Goal: Task Accomplishment & Management: Manage account settings

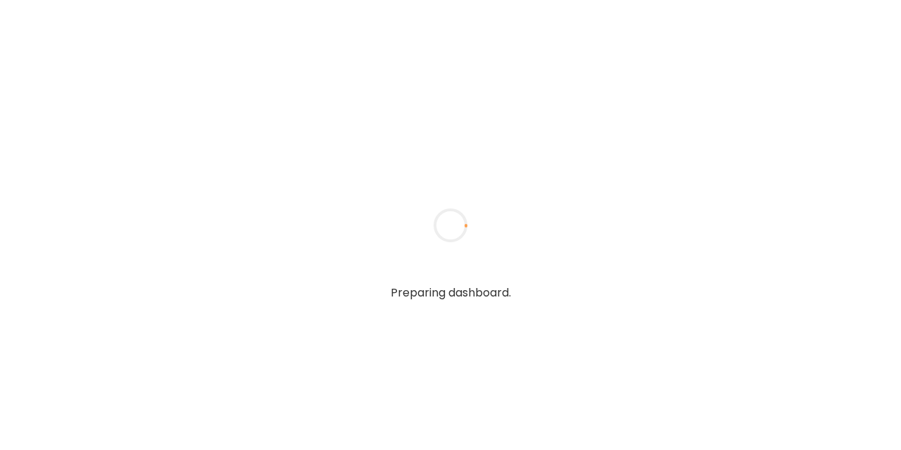
type input "**********"
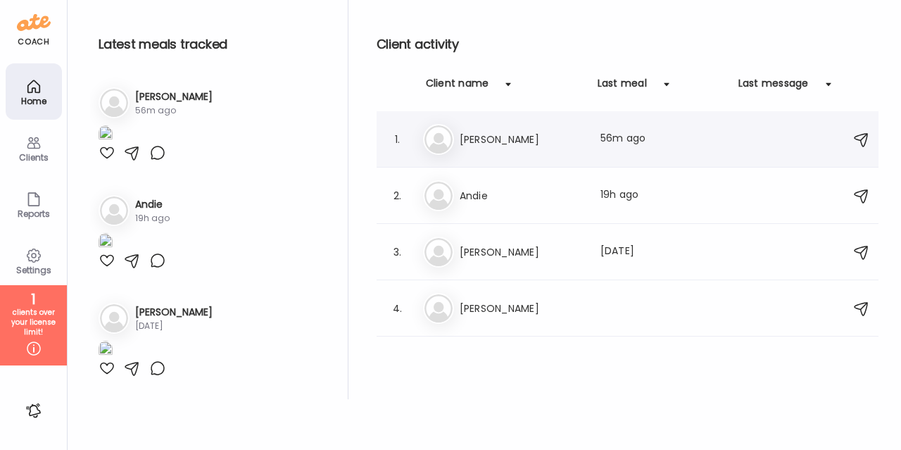
click at [463, 147] on div "Ka [PERSON_NAME] Last meal: 56m ago" at bounding box center [629, 139] width 413 height 31
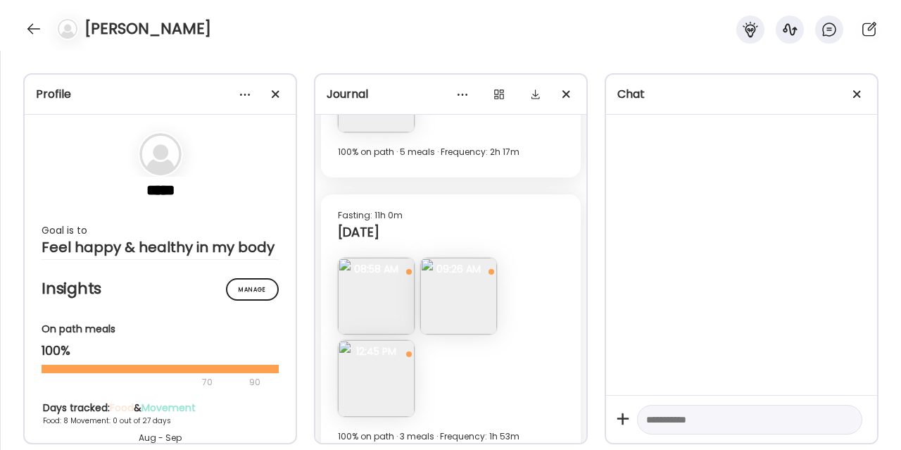
scroll to position [2832, 0]
click at [504, 94] on div at bounding box center [499, 94] width 28 height 28
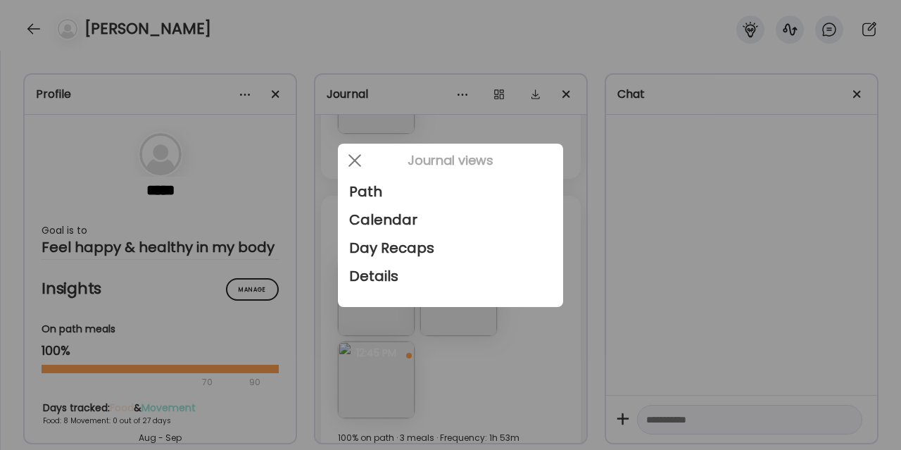
click at [423, 37] on div at bounding box center [450, 225] width 901 height 450
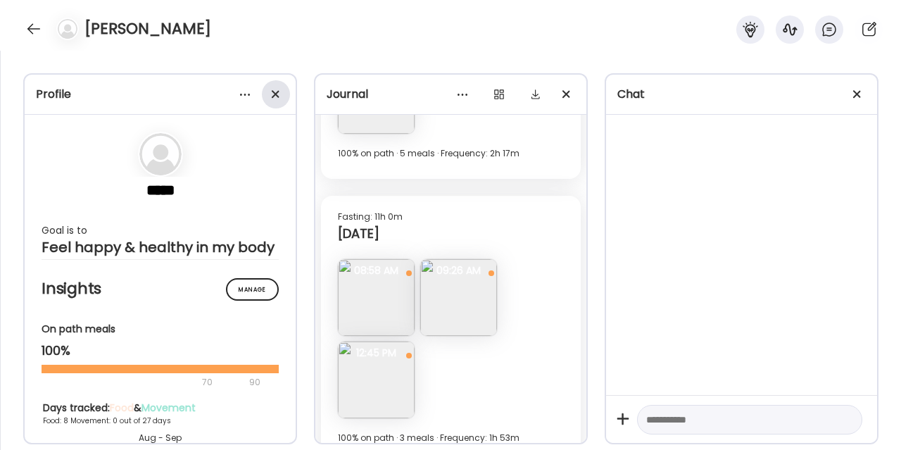
click at [275, 100] on div at bounding box center [276, 94] width 28 height 28
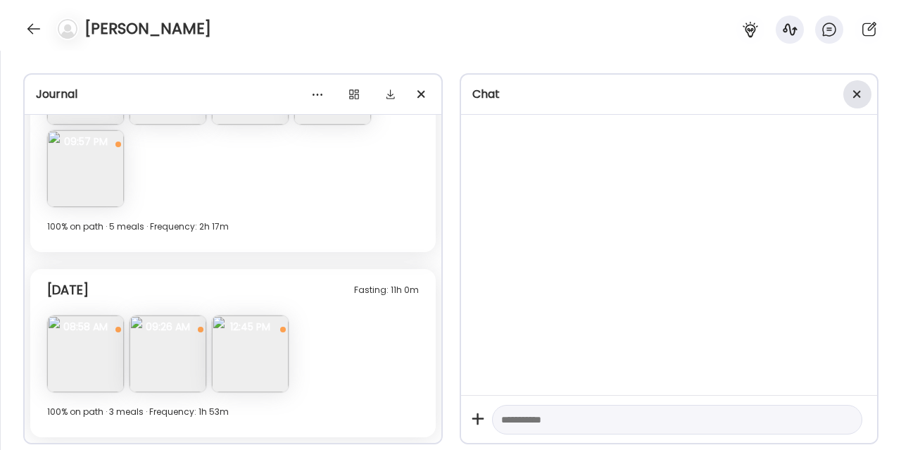
click at [858, 93] on div at bounding box center [858, 94] width 28 height 28
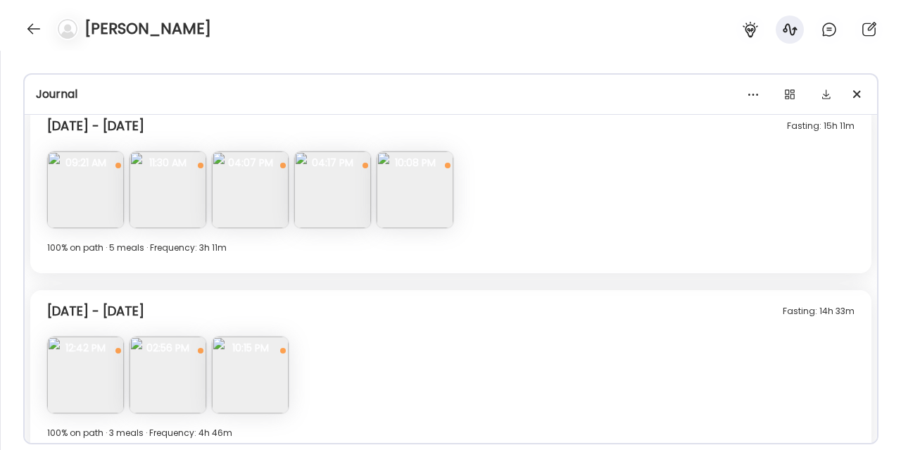
scroll to position [1203, 0]
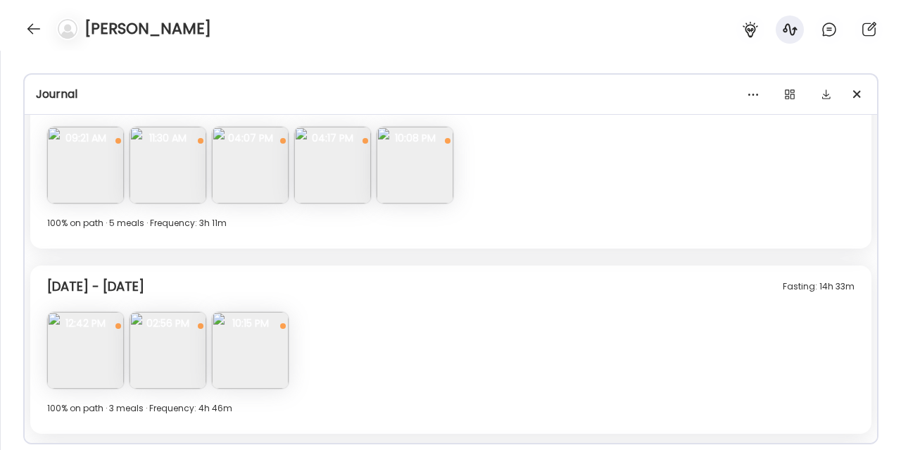
click at [94, 368] on img at bounding box center [85, 350] width 77 height 77
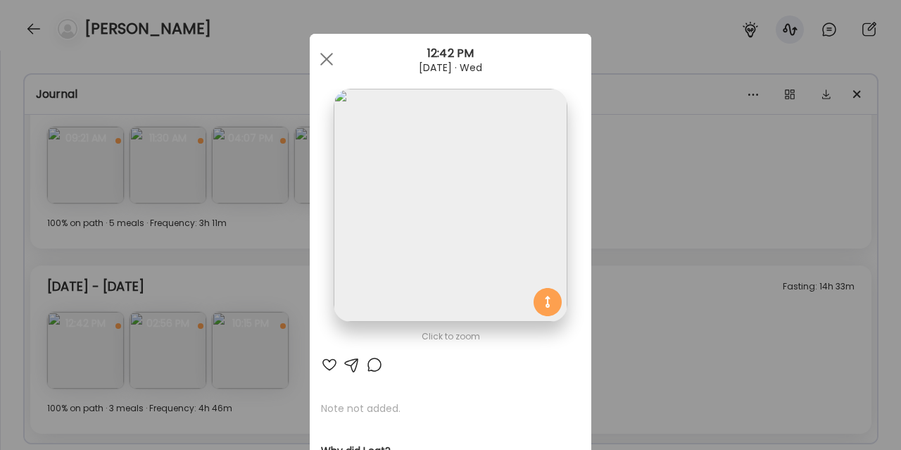
click at [646, 227] on div "Ate Coach Dashboard Wahoo! It’s official Take a moment to set up your Coach Pro…" at bounding box center [450, 225] width 901 height 450
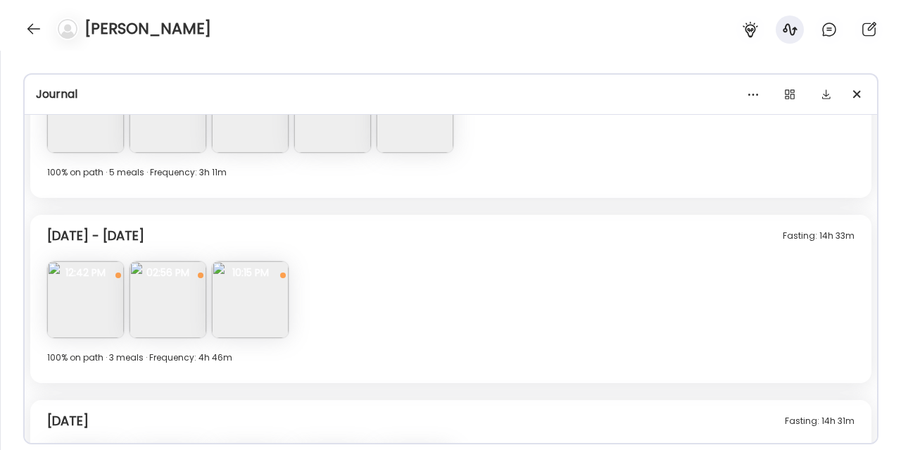
scroll to position [1254, 0]
click at [202, 295] on img at bounding box center [168, 299] width 77 height 77
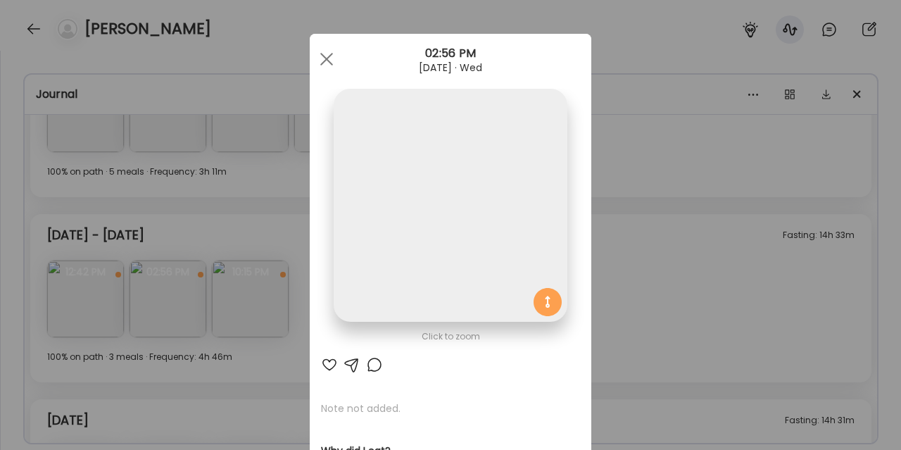
click at [185, 294] on div "Ate Coach Dashboard Wahoo! It’s official Take a moment to set up your Coach Pro…" at bounding box center [450, 225] width 901 height 450
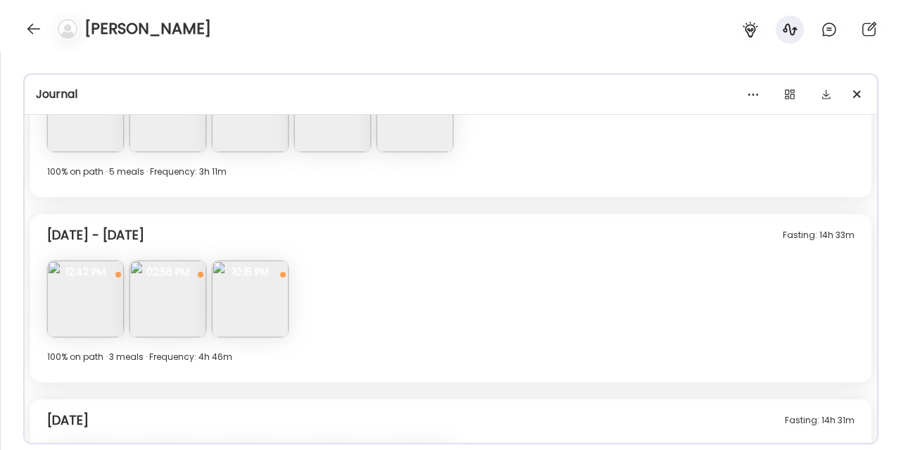
click at [185, 294] on img at bounding box center [168, 299] width 77 height 77
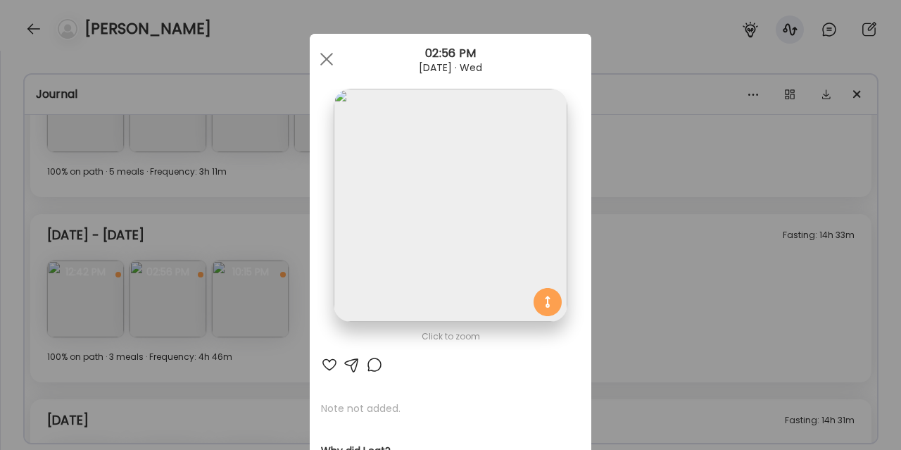
click at [282, 220] on div "Ate Coach Dashboard Wahoo! It’s official Take a moment to set up your Coach Pro…" at bounding box center [450, 225] width 901 height 450
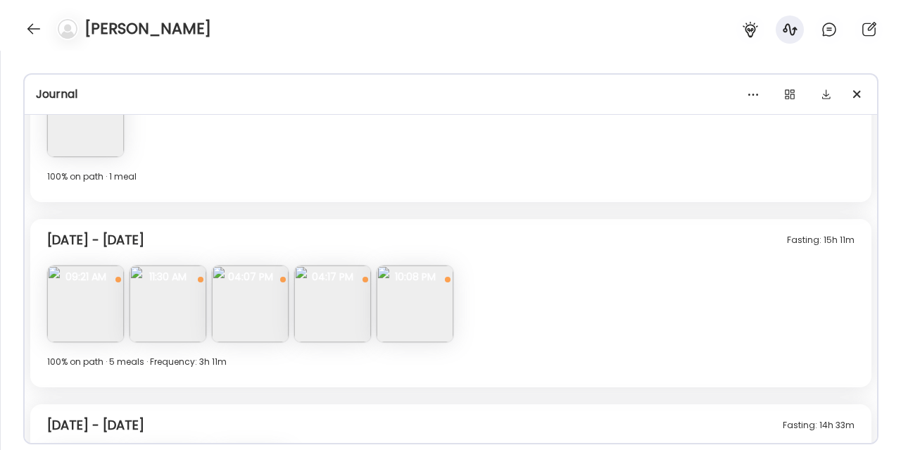
scroll to position [1063, 0]
click at [414, 306] on img at bounding box center [415, 304] width 77 height 77
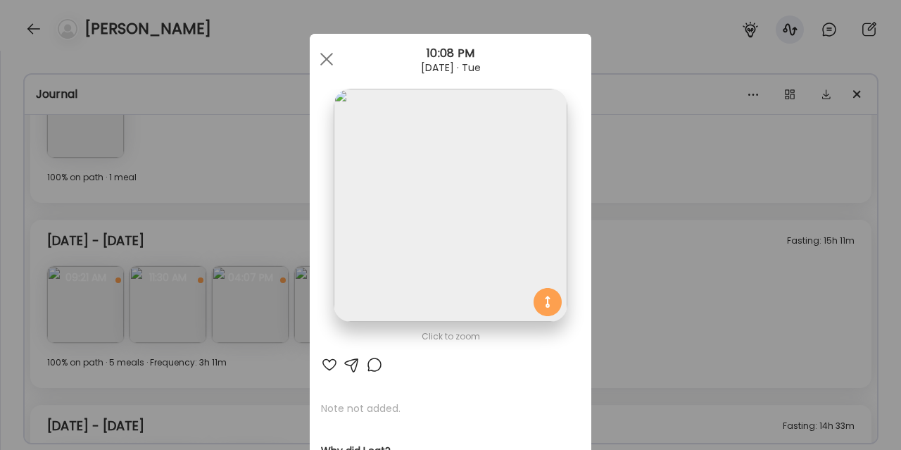
click at [648, 246] on div "Ate Coach Dashboard Wahoo! It’s official Take a moment to set up your Coach Pro…" at bounding box center [450, 225] width 901 height 450
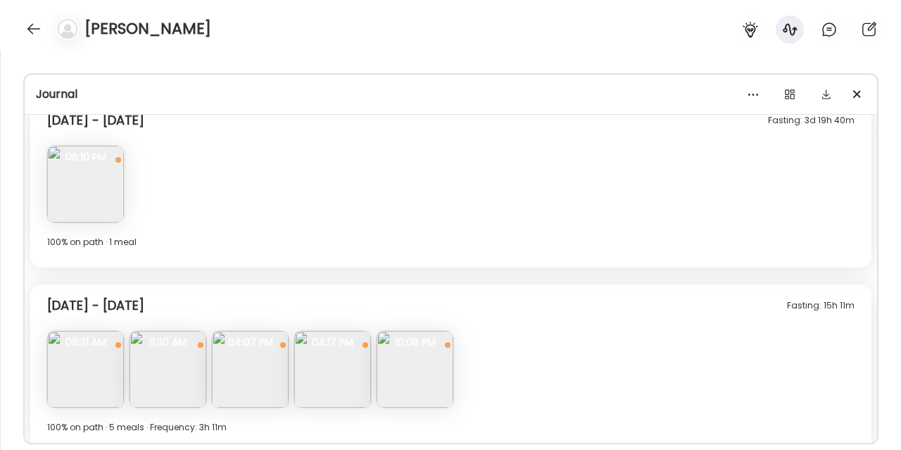
scroll to position [1011, 0]
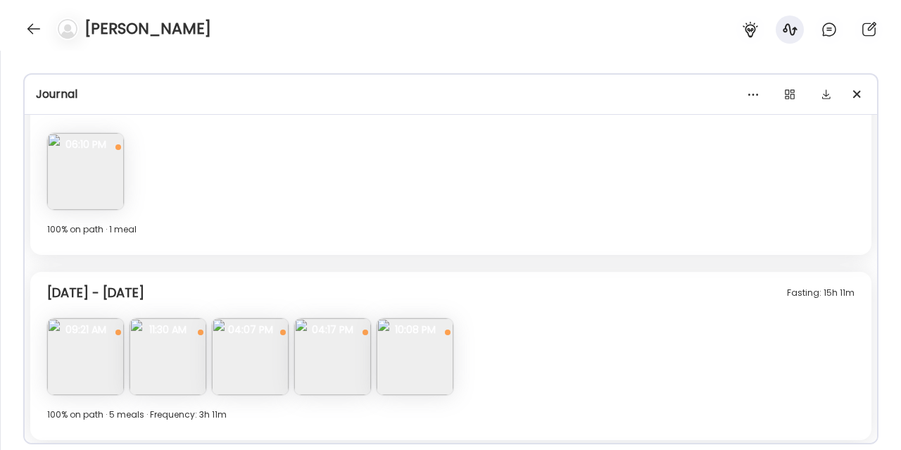
click at [68, 176] on img at bounding box center [85, 171] width 77 height 77
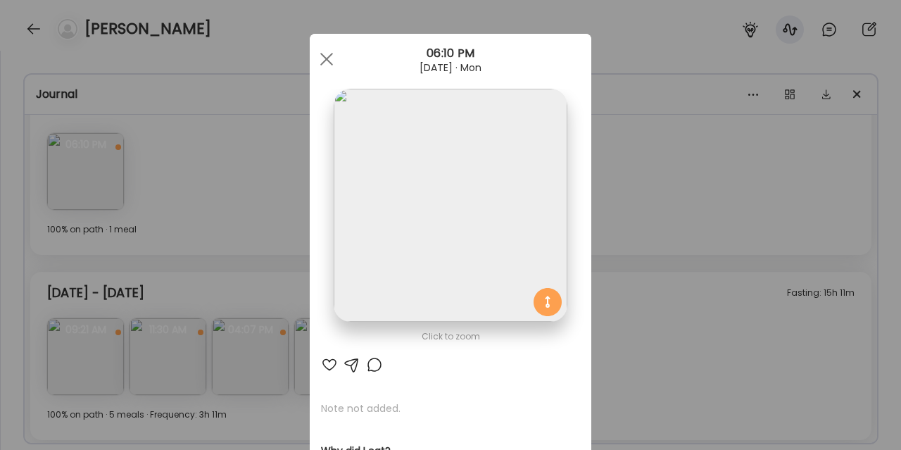
click at [239, 260] on div "Ate Coach Dashboard Wahoo! It’s official Take a moment to set up your Coach Pro…" at bounding box center [450, 225] width 901 height 450
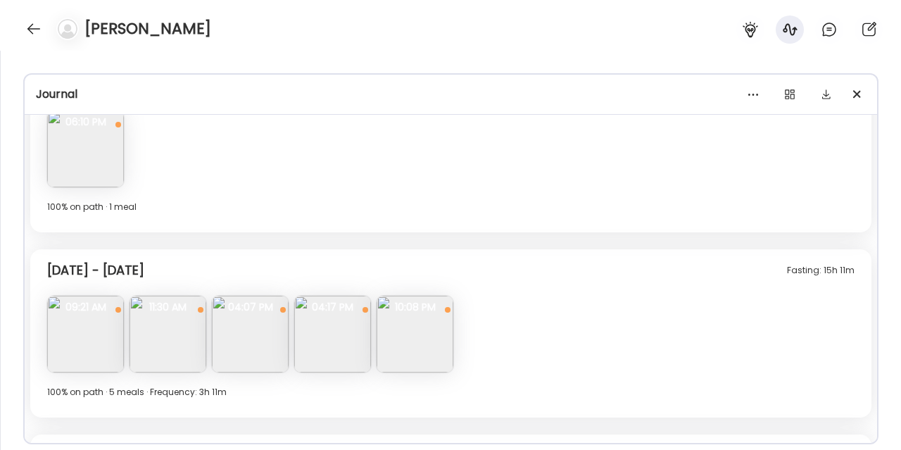
scroll to position [1211, 0]
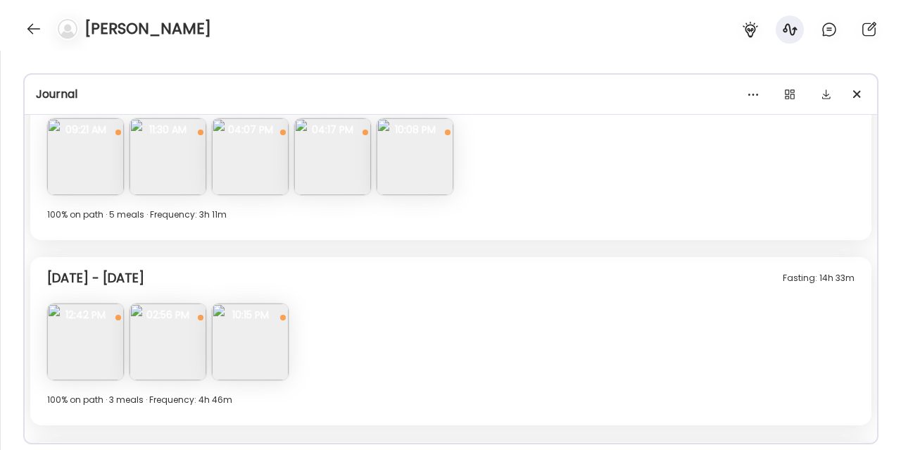
click at [152, 342] on img at bounding box center [168, 341] width 77 height 77
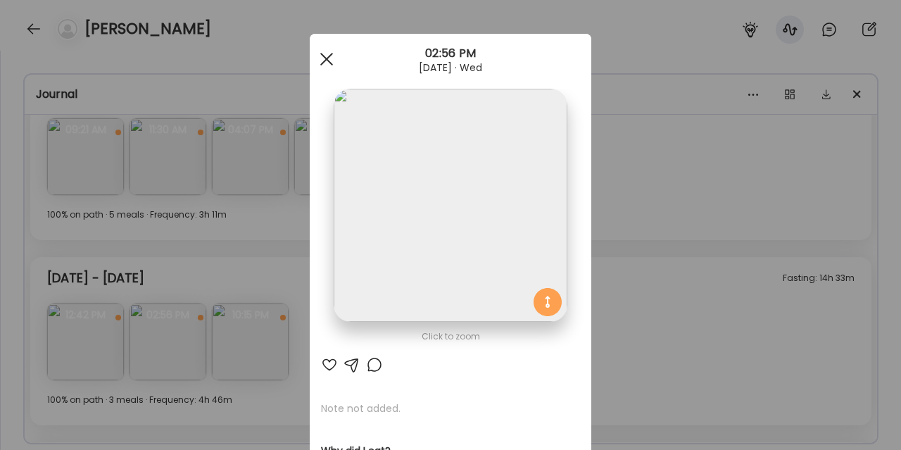
click at [328, 56] on span at bounding box center [326, 59] width 13 height 13
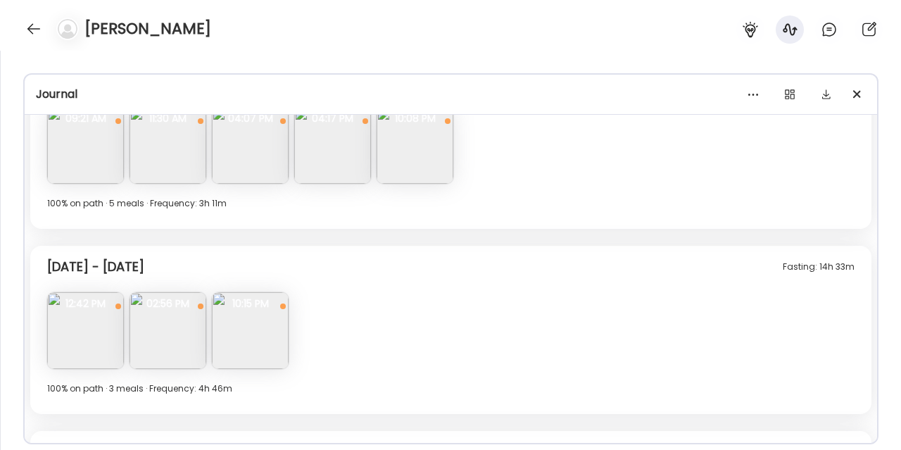
scroll to position [1203, 0]
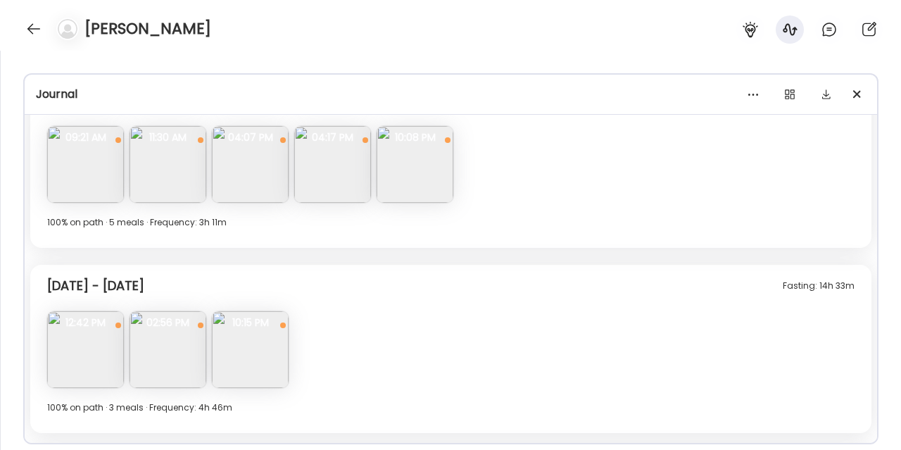
click at [289, 253] on div "Fasting: 3d 19h 40m [DATE] - [DATE] Note not added Questions not answered 06:10…" at bounding box center [451, 348] width 853 height 909
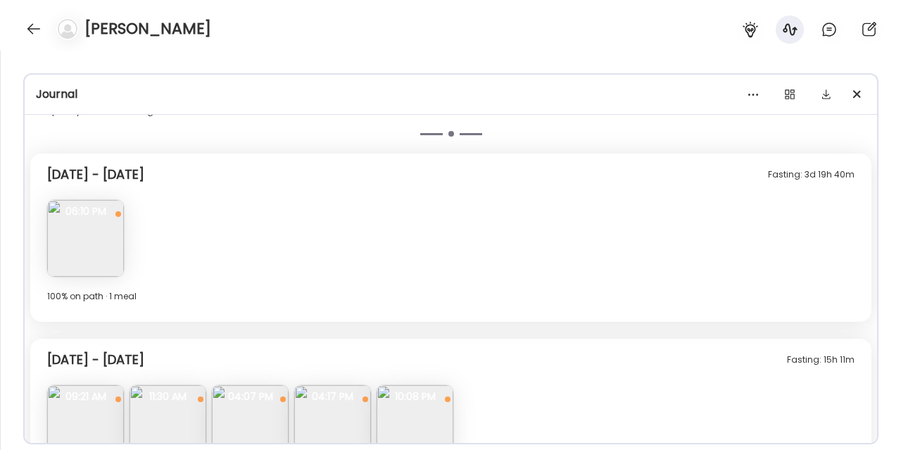
scroll to position [914, 0]
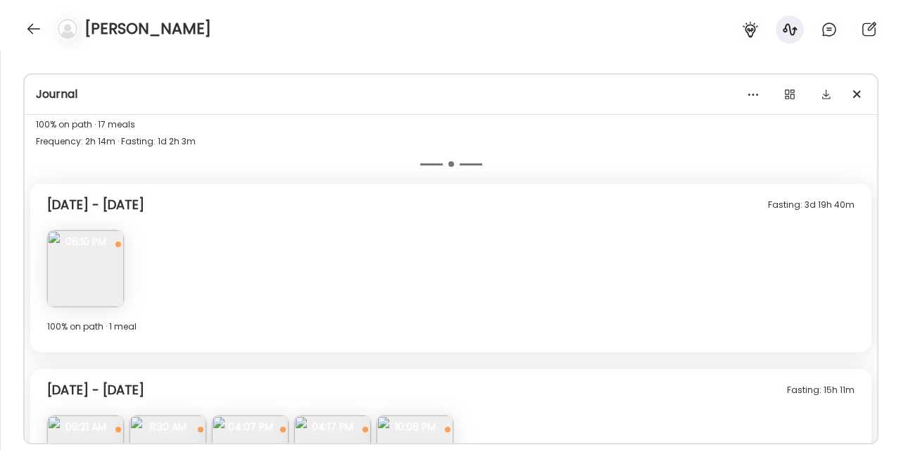
click at [101, 289] on img at bounding box center [85, 268] width 77 height 77
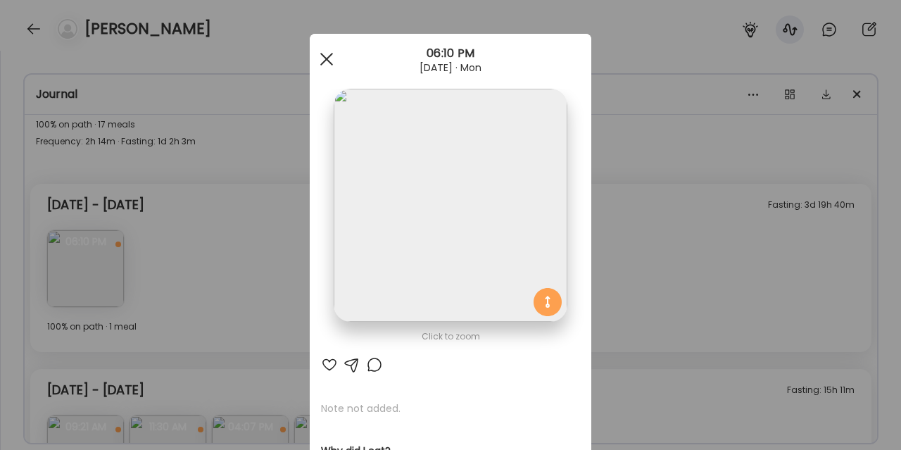
click at [330, 58] on div at bounding box center [327, 59] width 28 height 28
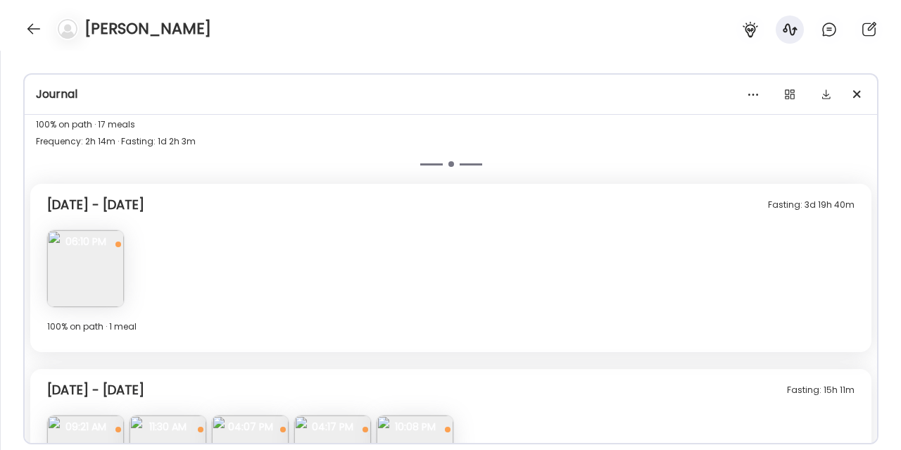
scroll to position [973, 0]
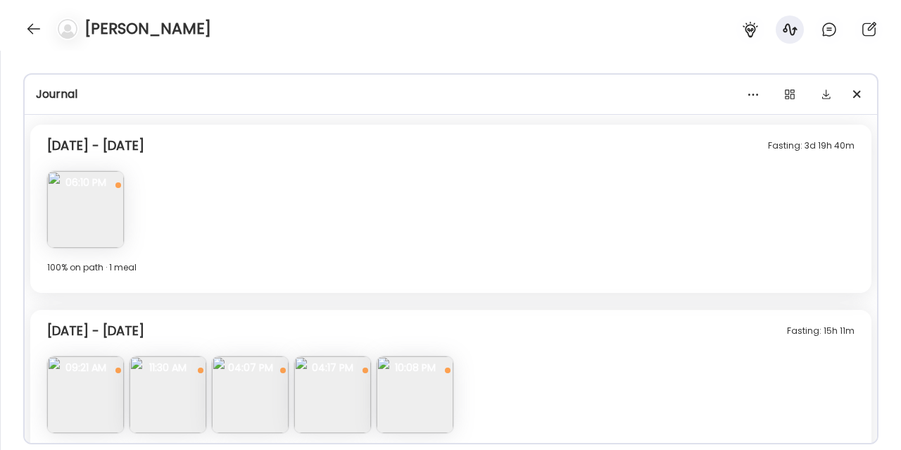
click at [80, 238] on img at bounding box center [85, 209] width 77 height 77
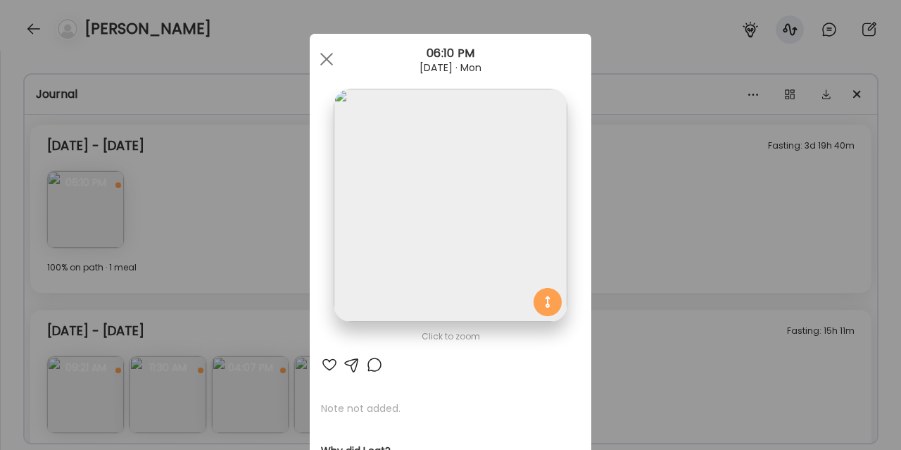
click at [634, 184] on div "Ate Coach Dashboard Wahoo! It’s official Take a moment to set up your Coach Pro…" at bounding box center [450, 225] width 901 height 450
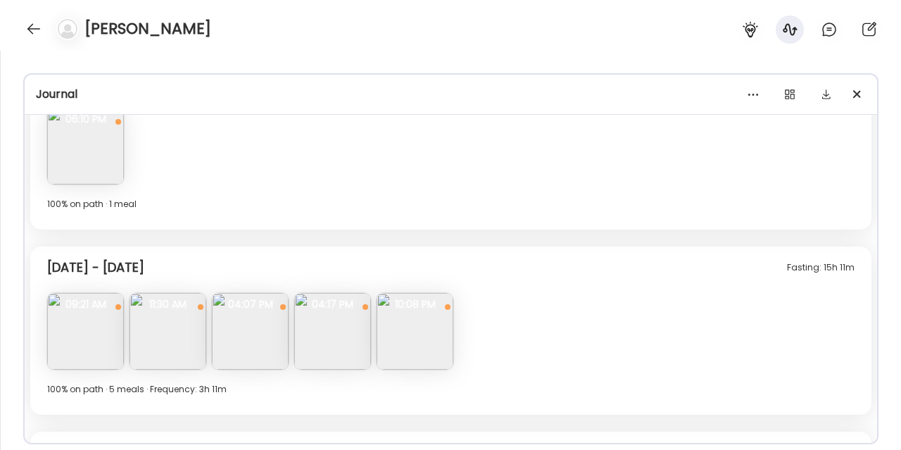
scroll to position [1065, 0]
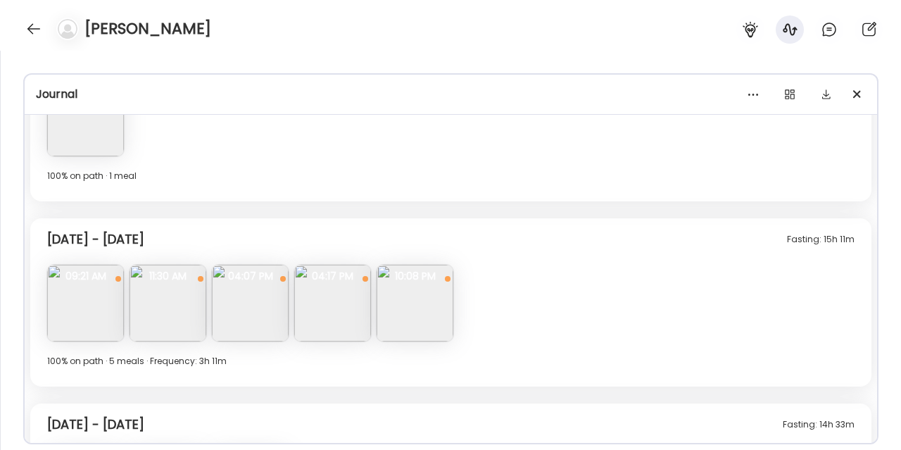
click at [77, 307] on img at bounding box center [85, 303] width 77 height 77
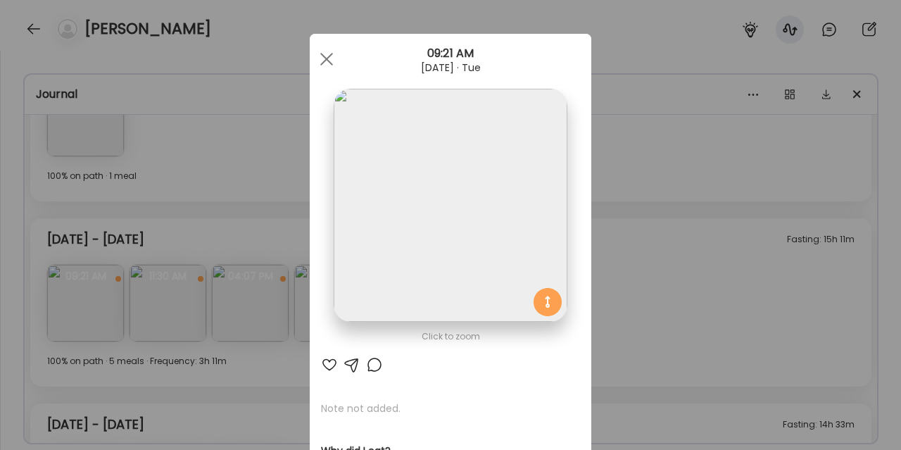
click at [622, 220] on div "Ate Coach Dashboard Wahoo! It’s official Take a moment to set up your Coach Pro…" at bounding box center [450, 225] width 901 height 450
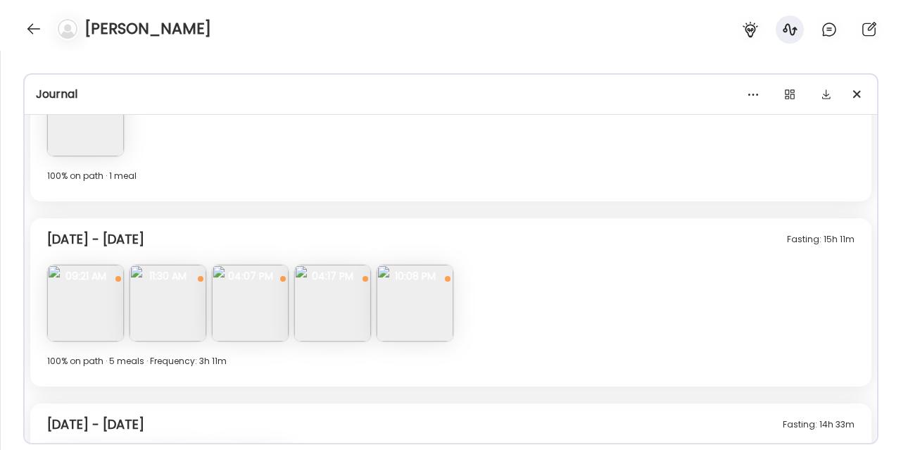
click at [143, 305] on img at bounding box center [168, 303] width 77 height 77
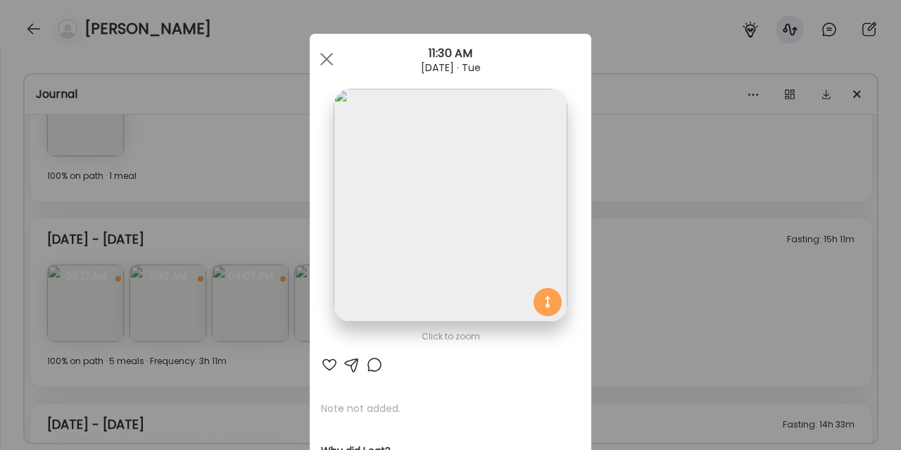
click at [649, 199] on div "Ate Coach Dashboard Wahoo! It’s official Take a moment to set up your Coach Pro…" at bounding box center [450, 225] width 901 height 450
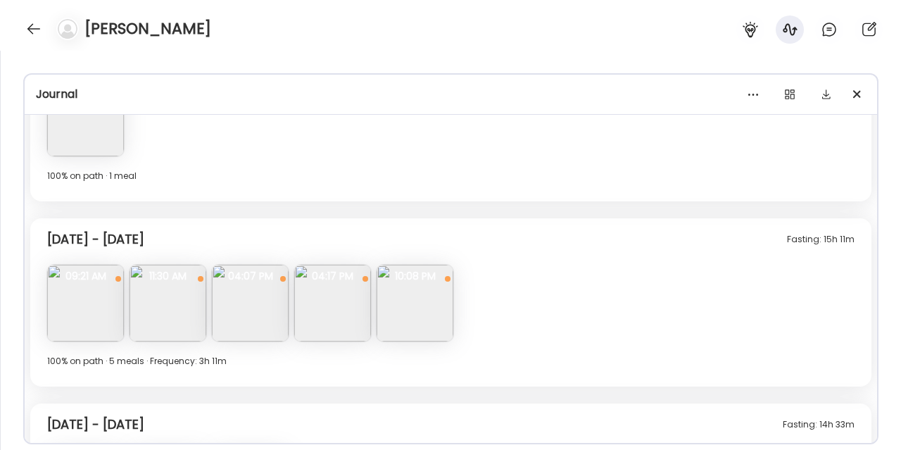
click at [257, 299] on img at bounding box center [250, 303] width 77 height 77
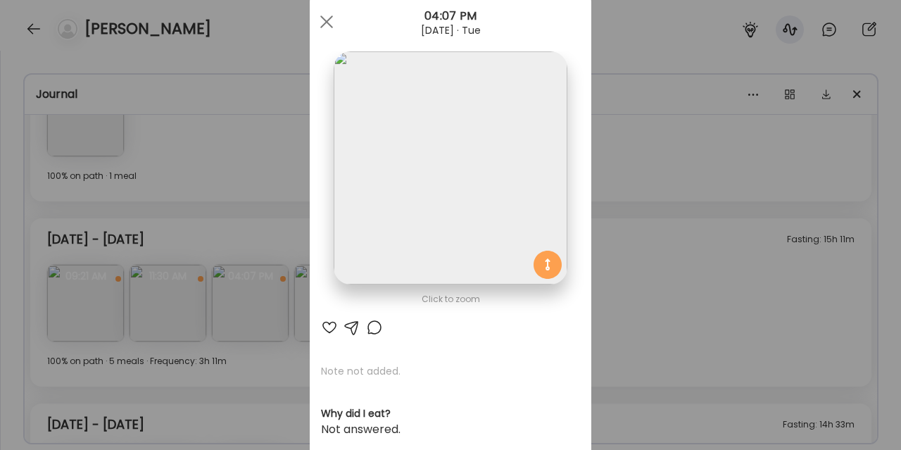
scroll to position [65, 0]
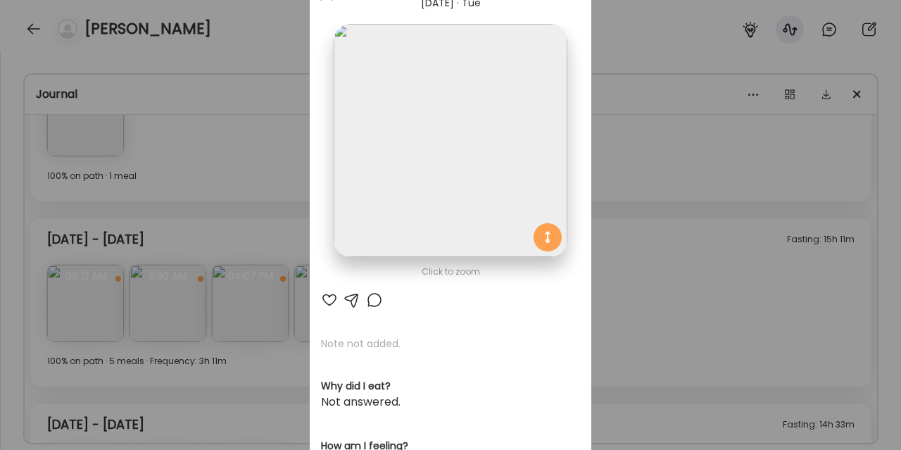
click at [390, 280] on section at bounding box center [451, 156] width 282 height 265
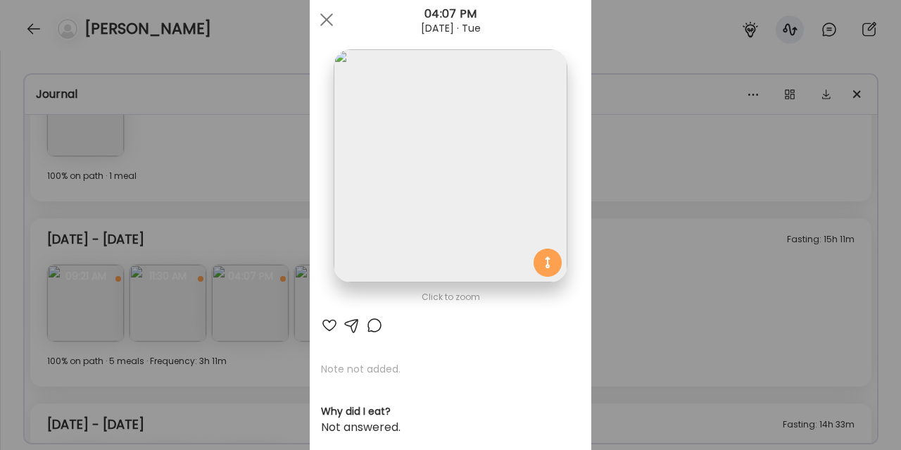
scroll to position [0, 0]
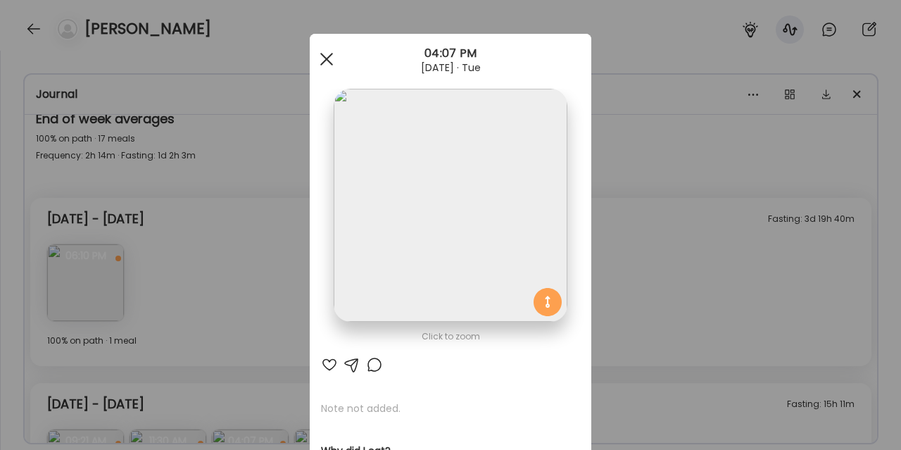
click at [325, 63] on div at bounding box center [327, 59] width 28 height 28
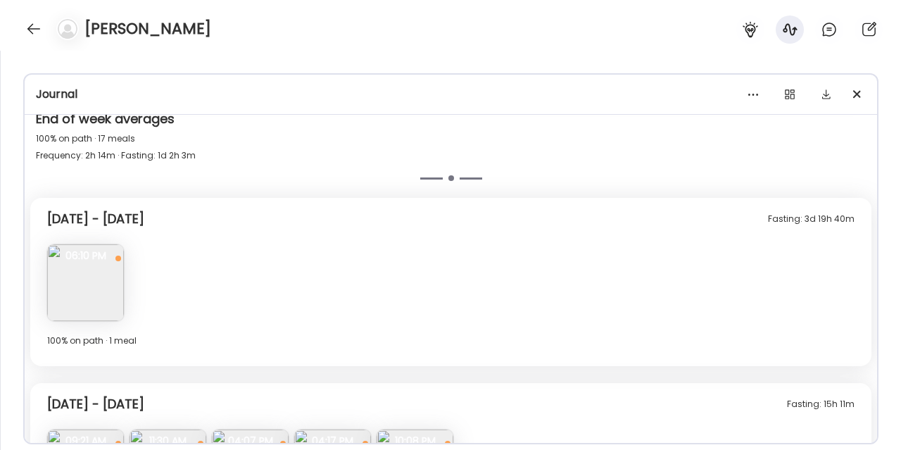
scroll to position [993, 0]
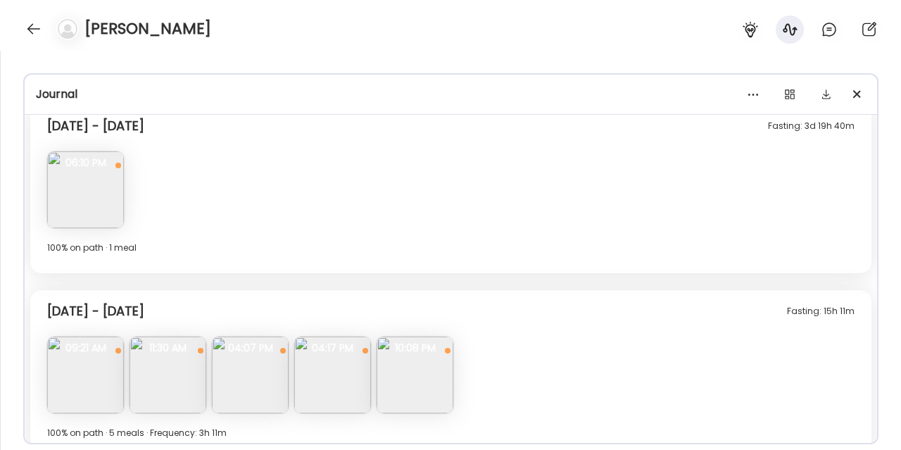
click at [342, 370] on img at bounding box center [332, 375] width 77 height 77
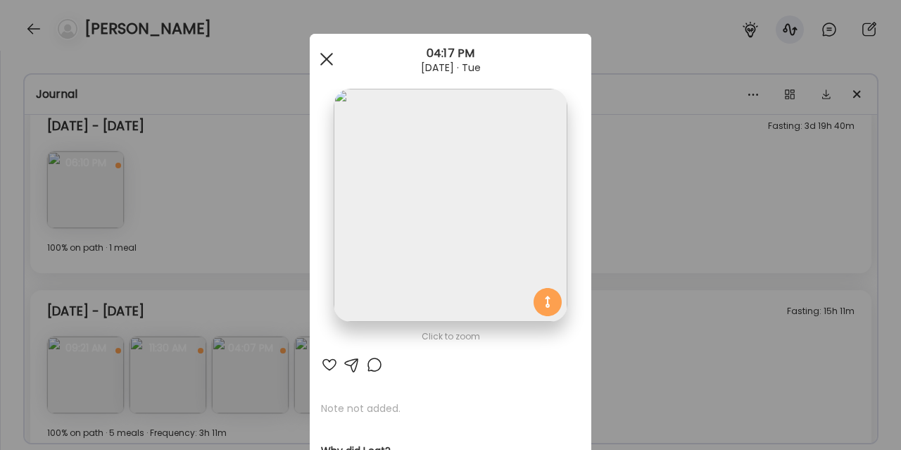
click at [330, 62] on span at bounding box center [326, 59] width 13 height 13
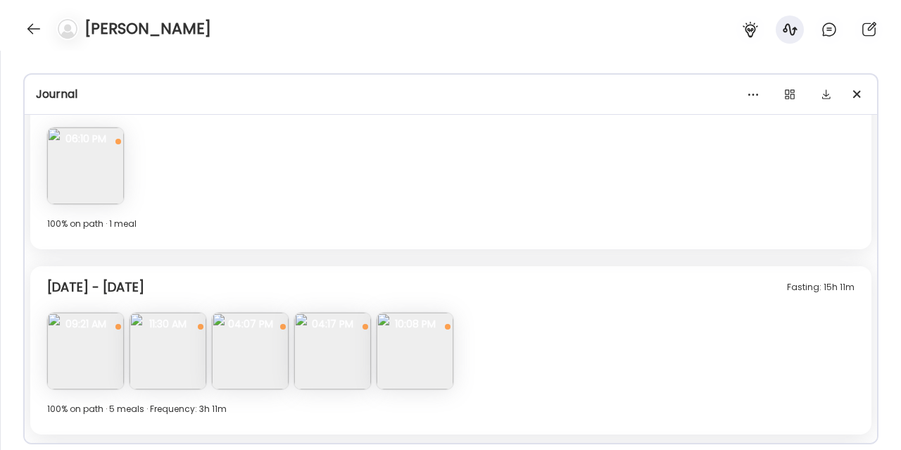
scroll to position [1020, 0]
click at [425, 370] on img at bounding box center [415, 348] width 77 height 77
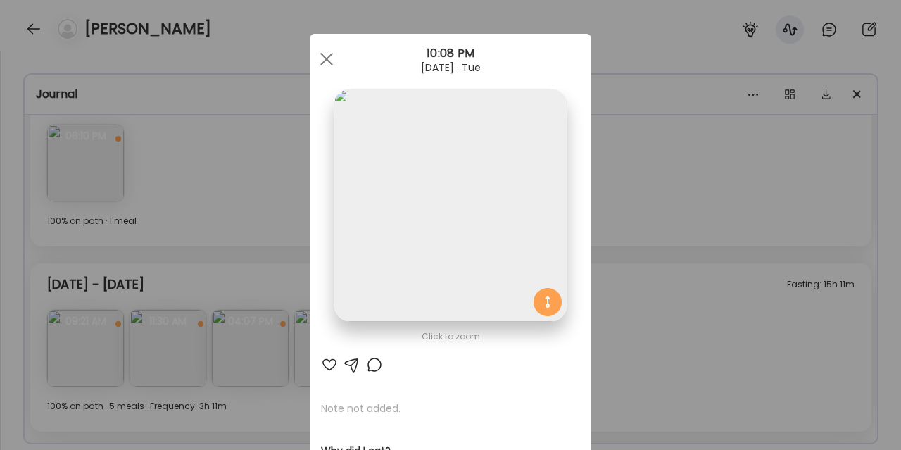
click at [691, 300] on div "Ate Coach Dashboard Wahoo! It’s official Take a moment to set up your Coach Pro…" at bounding box center [450, 225] width 901 height 450
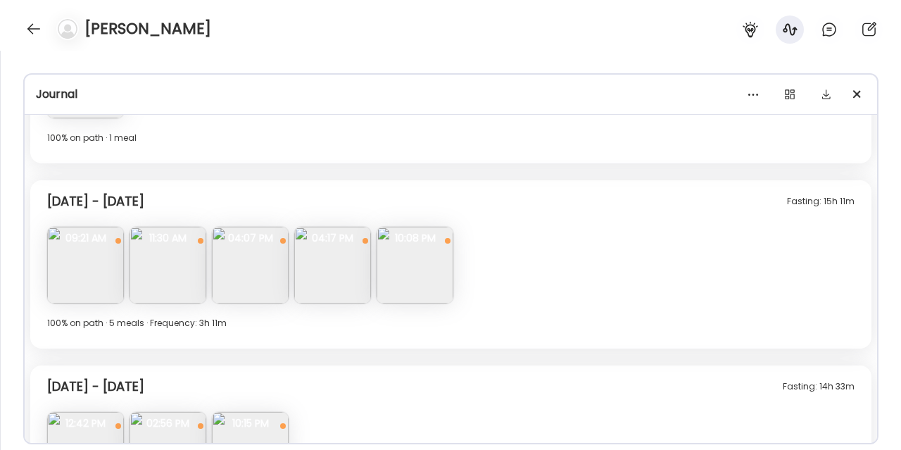
scroll to position [1104, 0]
click at [427, 282] on img at bounding box center [415, 263] width 77 height 77
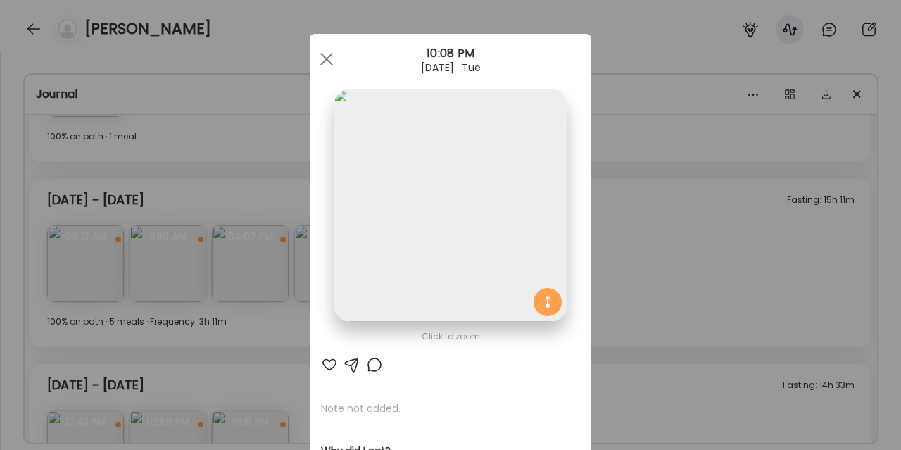
click at [621, 222] on div "Ate Coach Dashboard Wahoo! It’s official Take a moment to set up your Coach Pro…" at bounding box center [450, 225] width 901 height 450
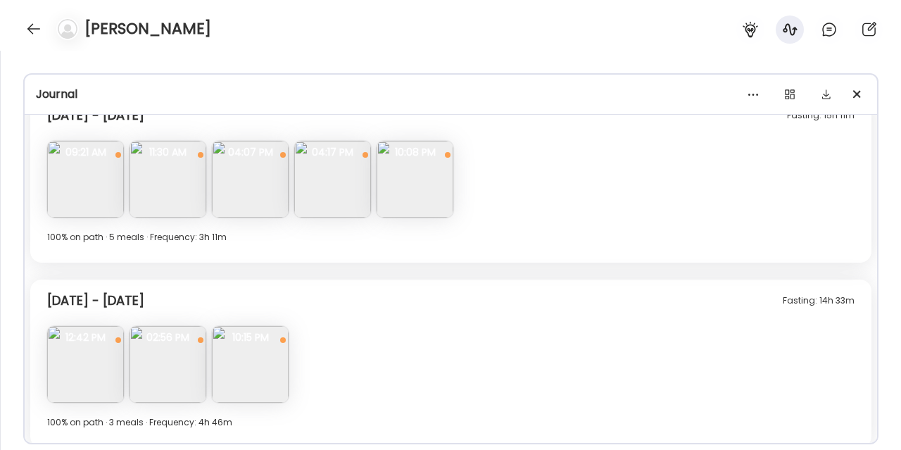
scroll to position [1189, 0]
click at [396, 168] on img at bounding box center [415, 179] width 77 height 77
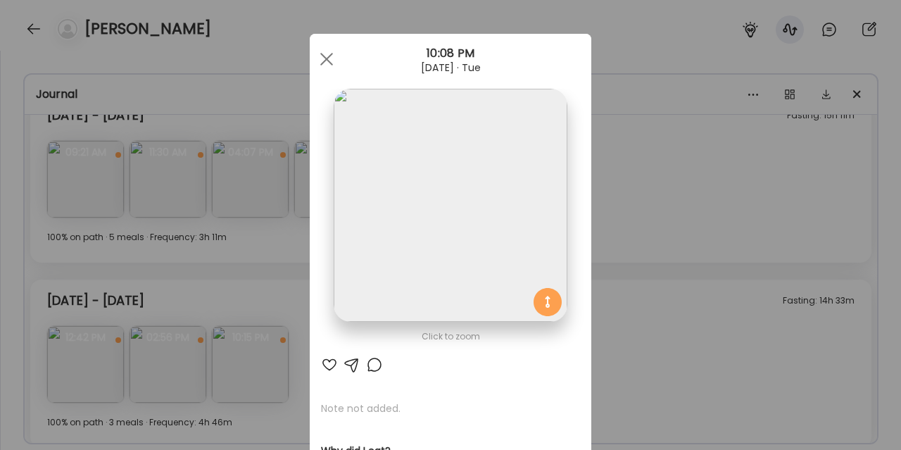
click at [320, 55] on div at bounding box center [327, 59] width 28 height 28
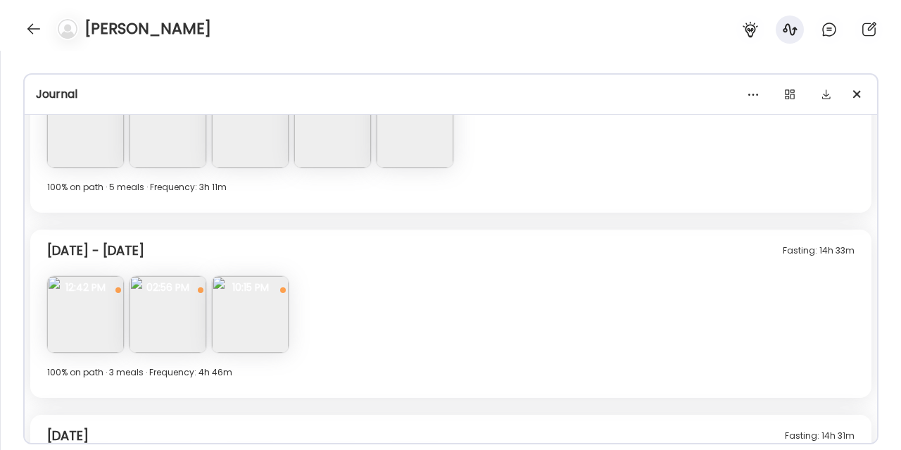
scroll to position [1269, 0]
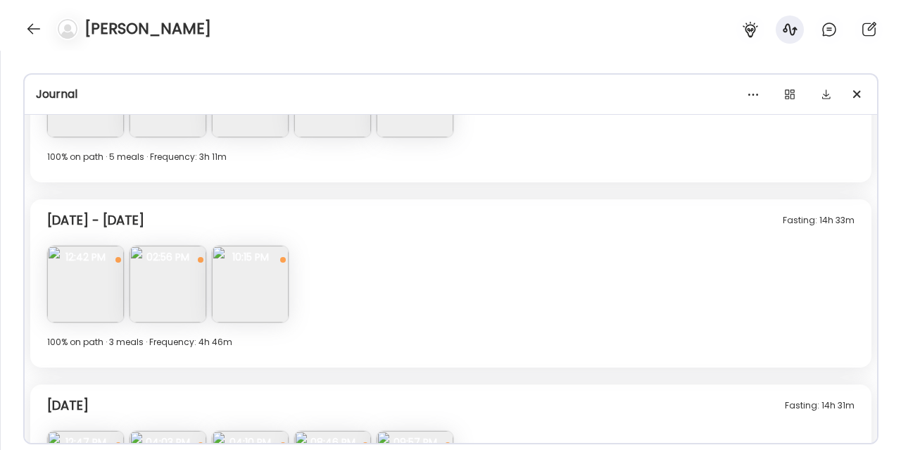
click at [183, 293] on img at bounding box center [168, 284] width 77 height 77
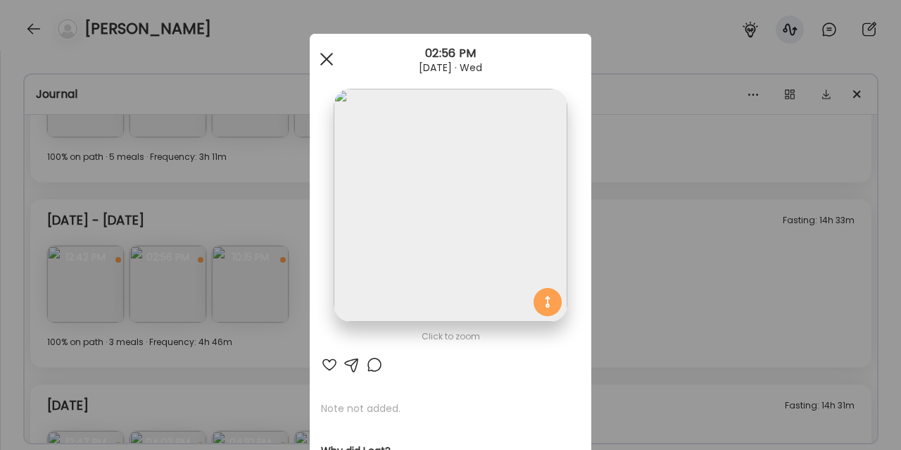
click at [326, 68] on div at bounding box center [327, 59] width 28 height 28
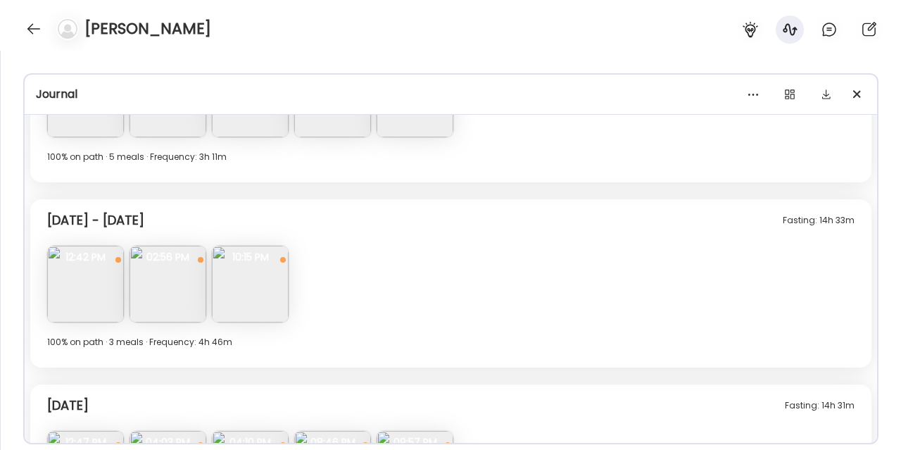
click at [269, 298] on img at bounding box center [250, 284] width 77 height 77
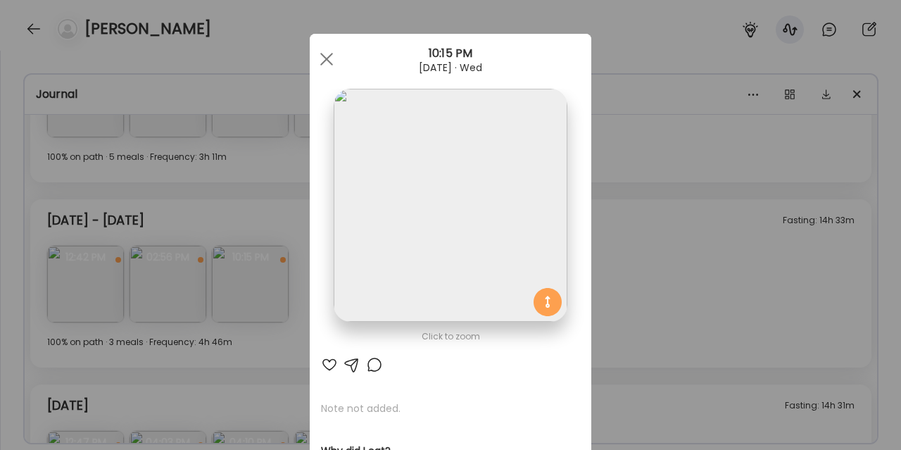
click at [642, 246] on div "Ate Coach Dashboard Wahoo! It’s official Take a moment to set up your Coach Pro…" at bounding box center [450, 225] width 901 height 450
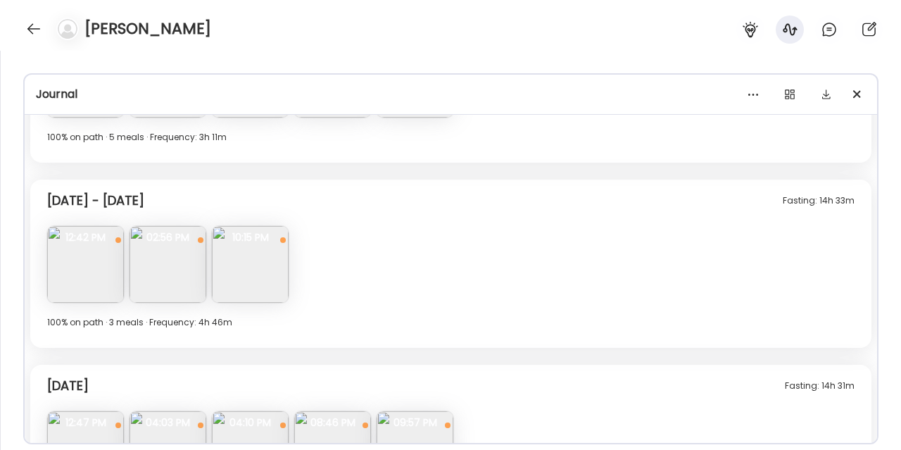
scroll to position [1314, 0]
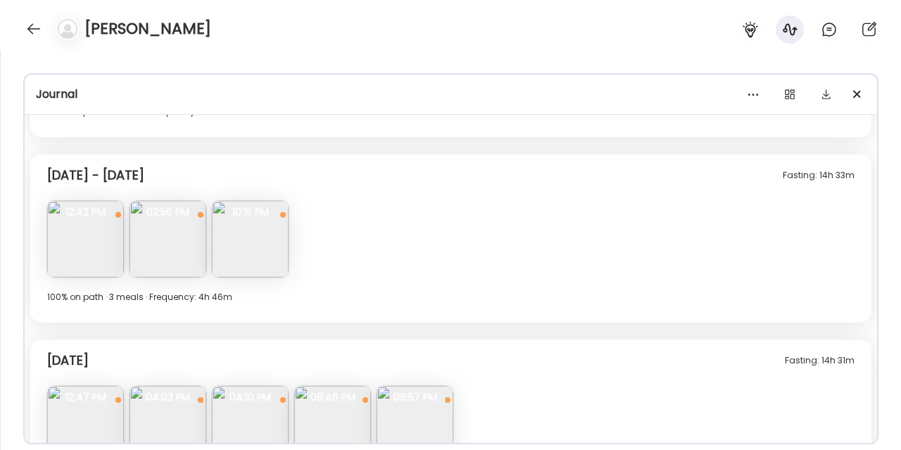
click at [102, 247] on img at bounding box center [85, 239] width 77 height 77
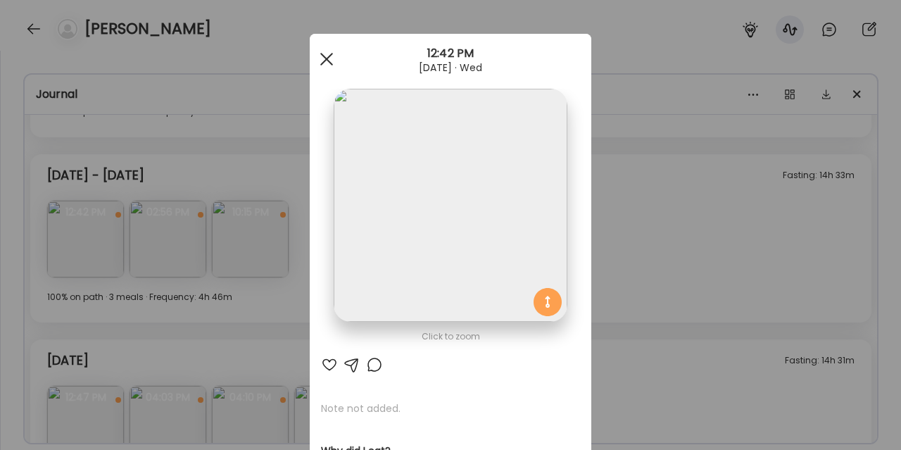
click at [331, 56] on div at bounding box center [327, 59] width 28 height 28
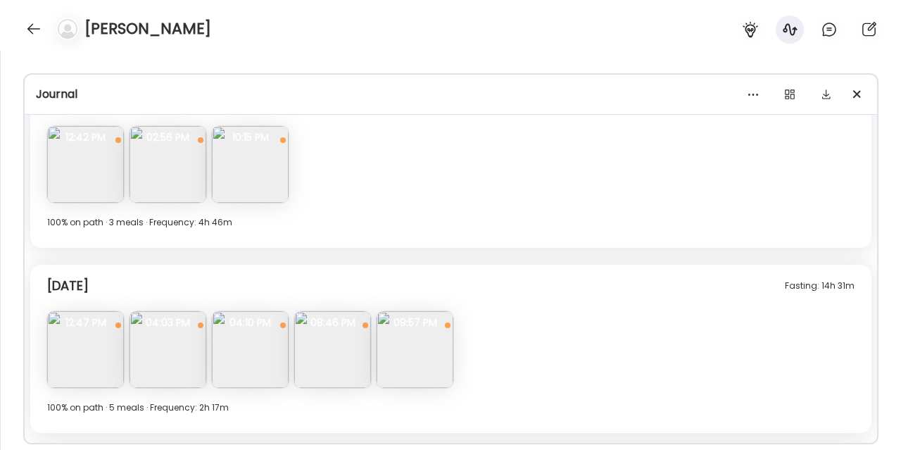
scroll to position [1390, 0]
click at [281, 233] on div "[DATE] - [DATE] 100% on path · 3 meals · Frequency: 4h 46m" at bounding box center [451, 230] width 808 height 34
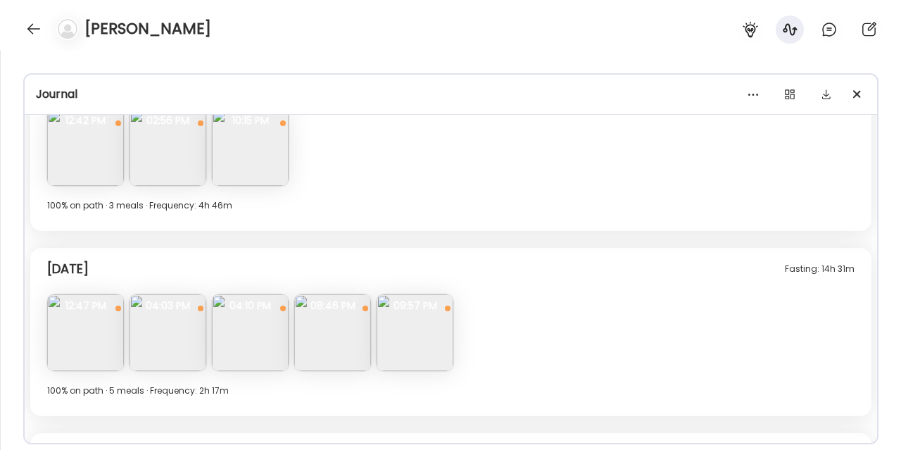
scroll to position [1455, 0]
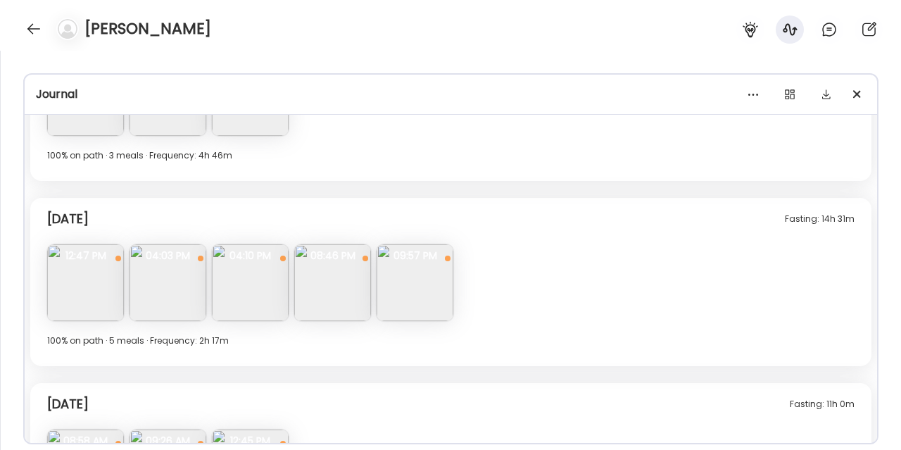
click at [332, 359] on div "[DATE] 100% on path · 5 meals · Frequency: 2h 17m" at bounding box center [451, 349] width 808 height 34
click at [104, 309] on img at bounding box center [85, 282] width 77 height 77
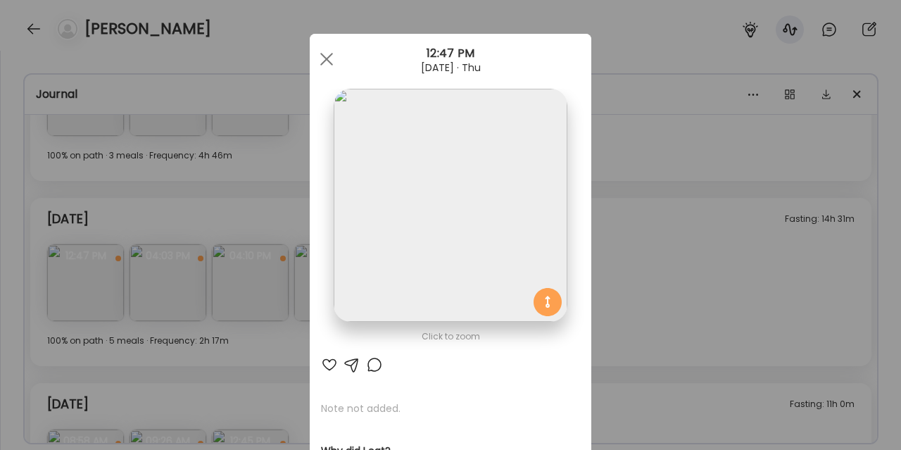
click at [630, 246] on div "Ate Coach Dashboard Wahoo! It’s official Take a moment to set up your Coach Pro…" at bounding box center [450, 225] width 901 height 450
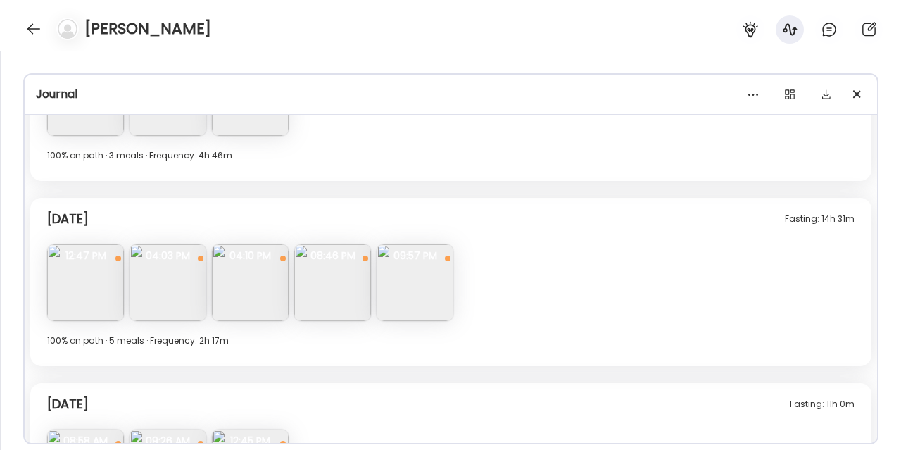
click at [158, 293] on img at bounding box center [168, 282] width 77 height 77
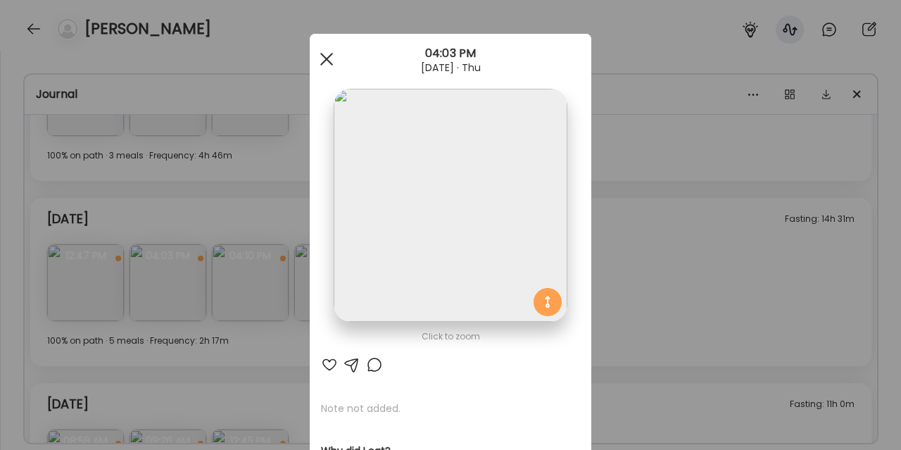
click at [321, 61] on div at bounding box center [327, 59] width 28 height 28
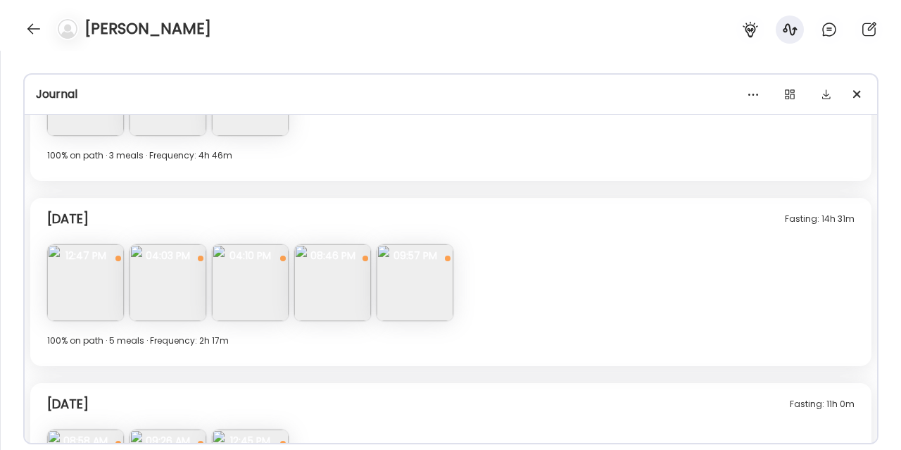
click at [332, 289] on img at bounding box center [332, 282] width 77 height 77
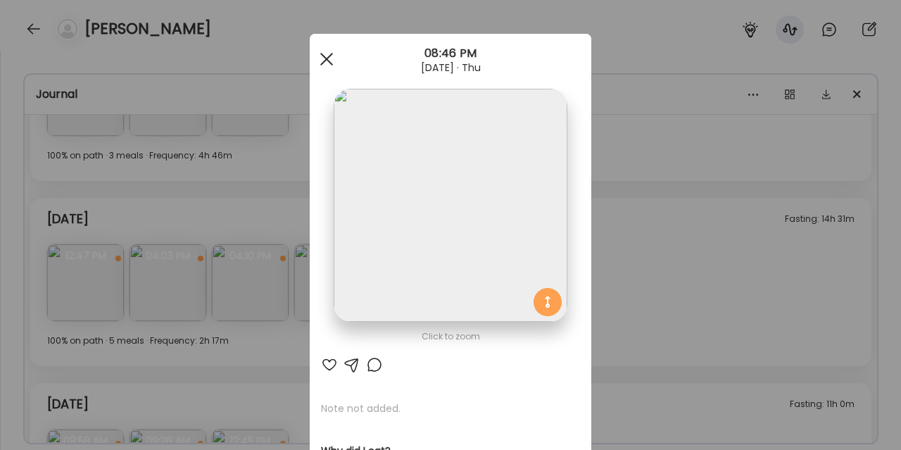
click at [325, 55] on div at bounding box center [327, 59] width 28 height 28
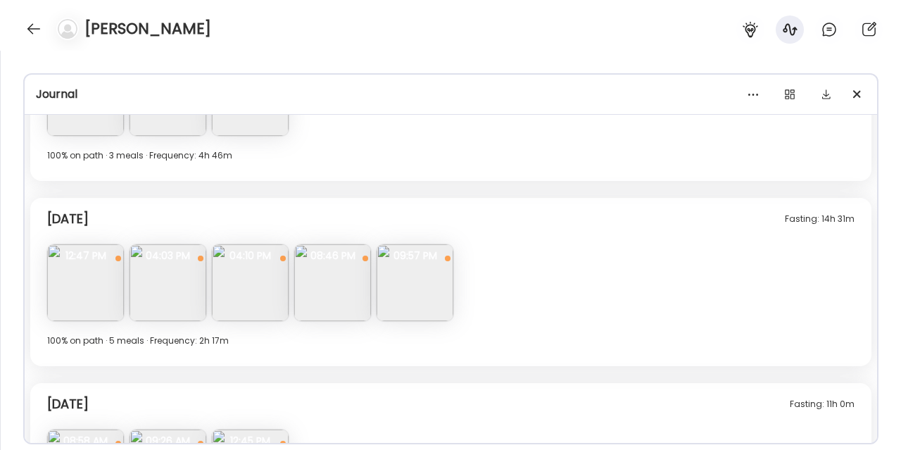
click at [418, 294] on img at bounding box center [415, 282] width 77 height 77
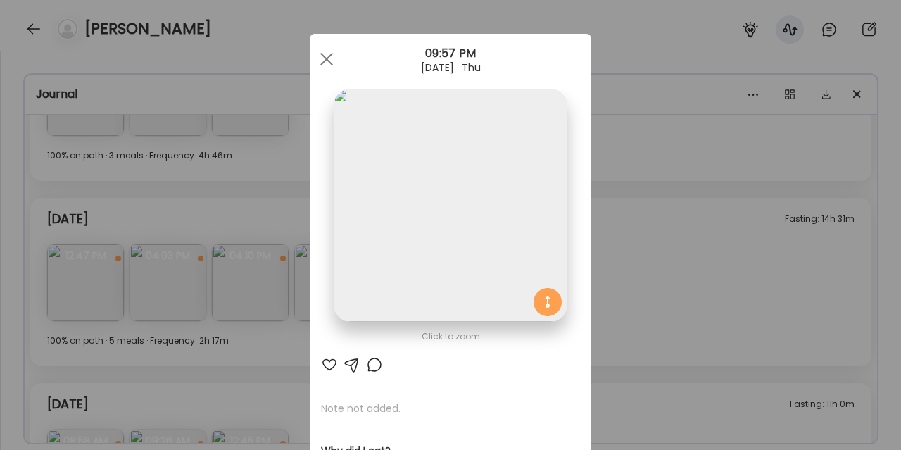
click at [657, 294] on div "Ate Coach Dashboard Wahoo! It’s official Take a moment to set up your Coach Pro…" at bounding box center [450, 225] width 901 height 450
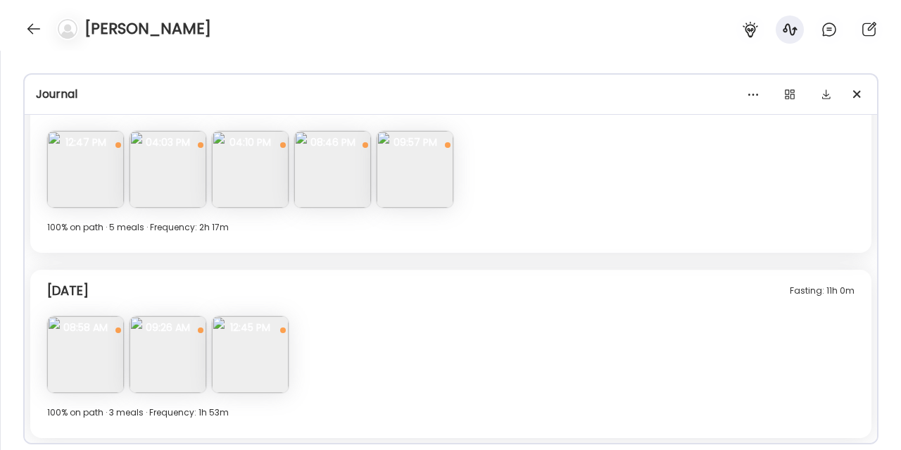
scroll to position [1570, 0]
click at [108, 372] on img at bounding box center [85, 353] width 77 height 77
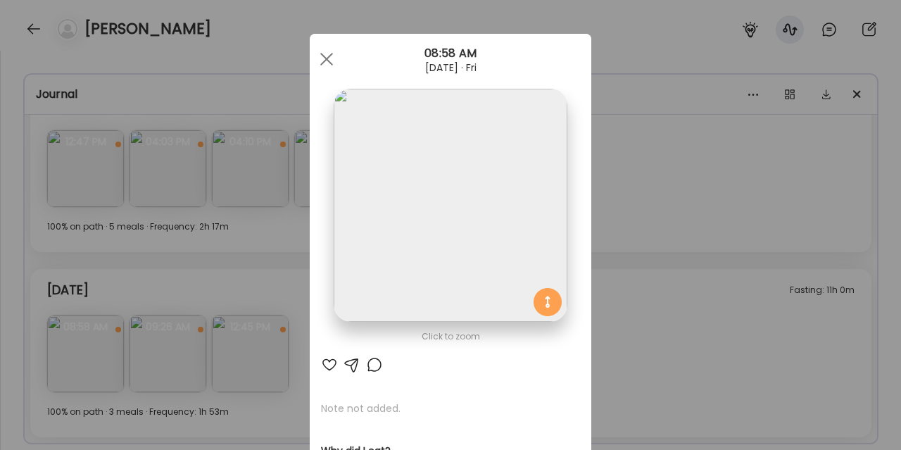
click at [651, 285] on div "Ate Coach Dashboard Wahoo! It’s official Take a moment to set up your Coach Pro…" at bounding box center [450, 225] width 901 height 450
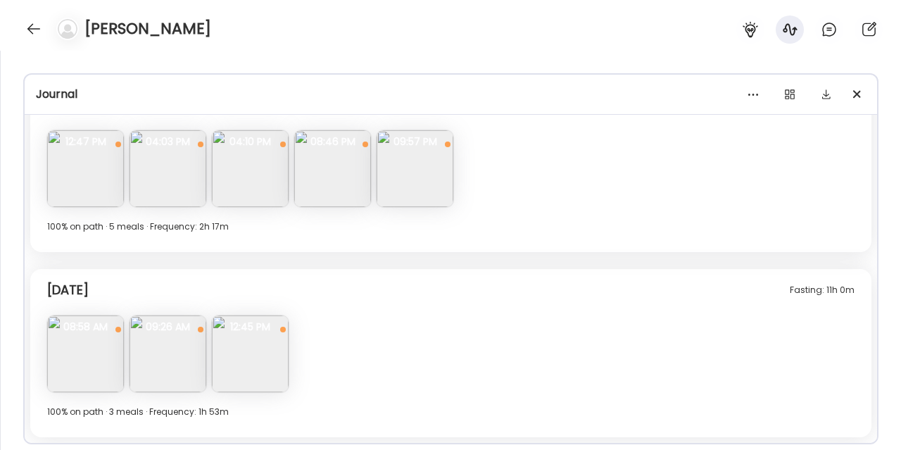
click at [183, 364] on img at bounding box center [168, 353] width 77 height 77
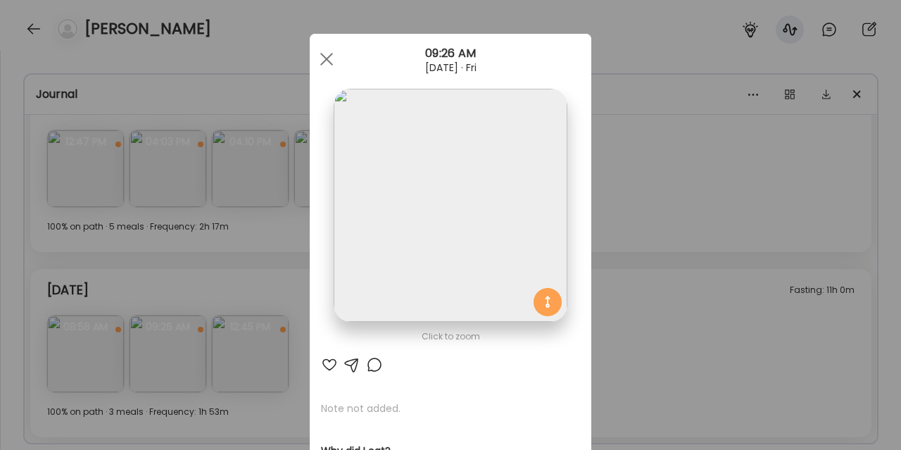
click at [625, 306] on div "Ate Coach Dashboard Wahoo! It’s official Take a moment to set up your Coach Pro…" at bounding box center [450, 225] width 901 height 450
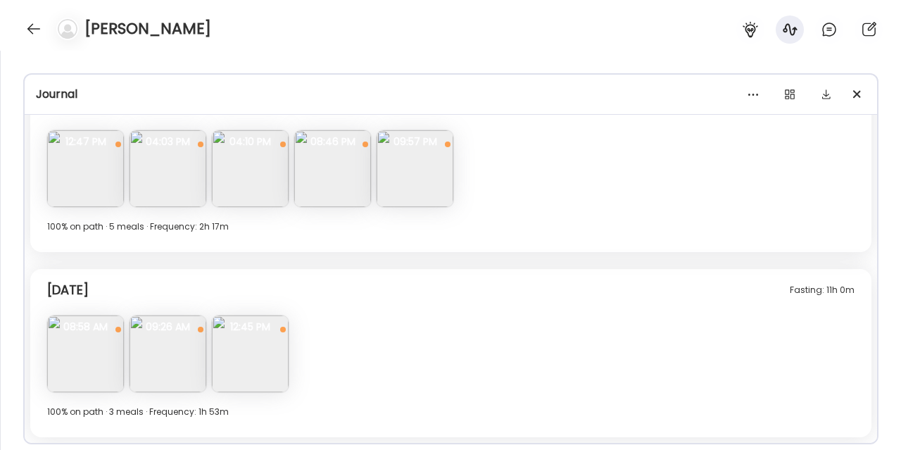
click at [275, 383] on img at bounding box center [250, 353] width 77 height 77
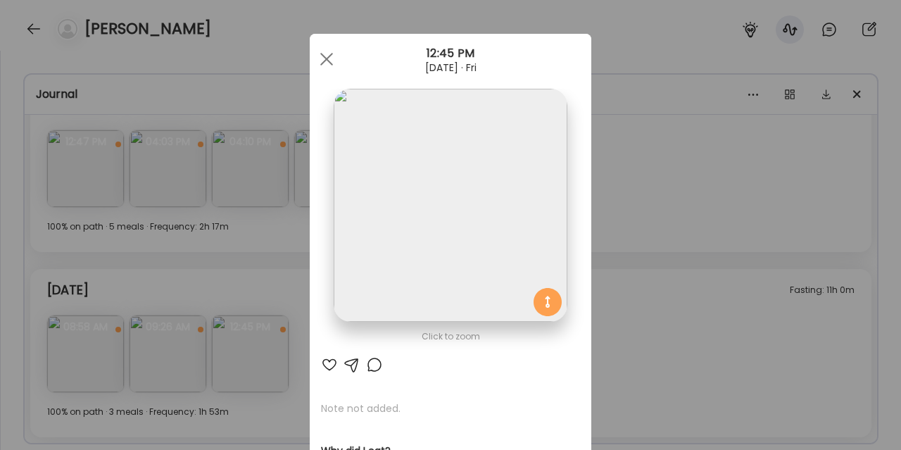
click at [238, 271] on div "Ate Coach Dashboard Wahoo! It’s official Take a moment to set up your Coach Pro…" at bounding box center [450, 225] width 901 height 450
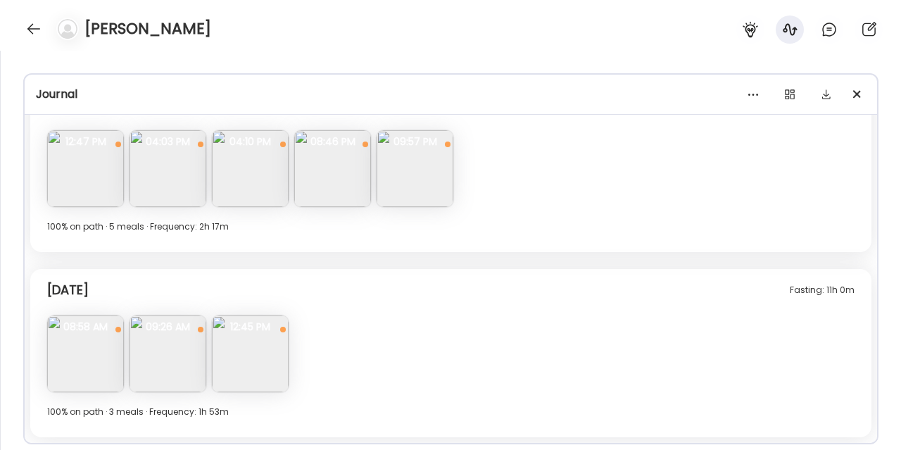
click at [73, 377] on img at bounding box center [85, 353] width 77 height 77
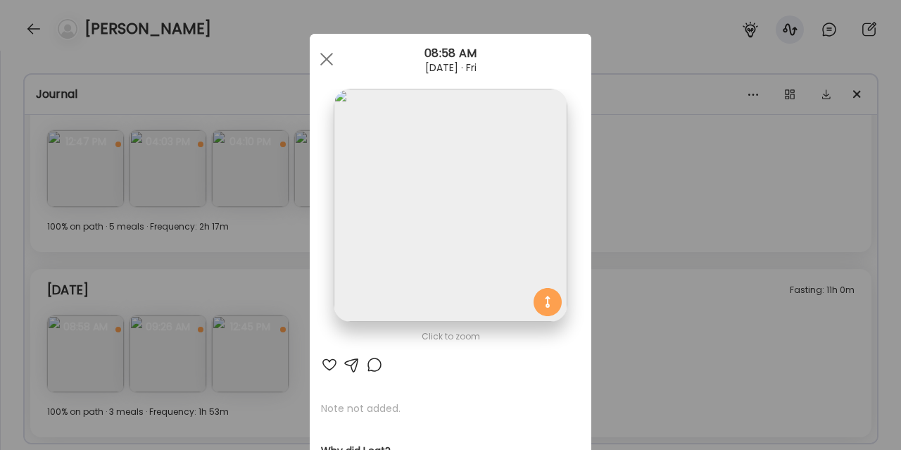
click at [263, 270] on div "Ate Coach Dashboard Wahoo! It’s official Take a moment to set up your Coach Pro…" at bounding box center [450, 225] width 901 height 450
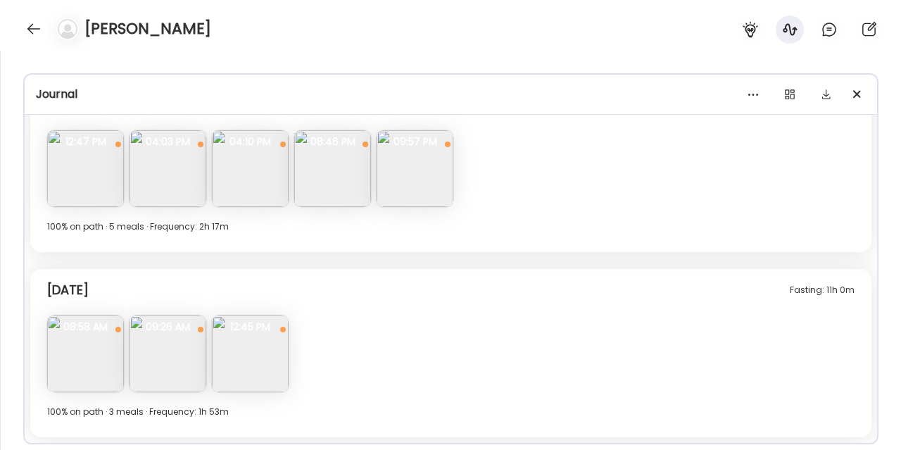
click at [242, 372] on img at bounding box center [250, 353] width 77 height 77
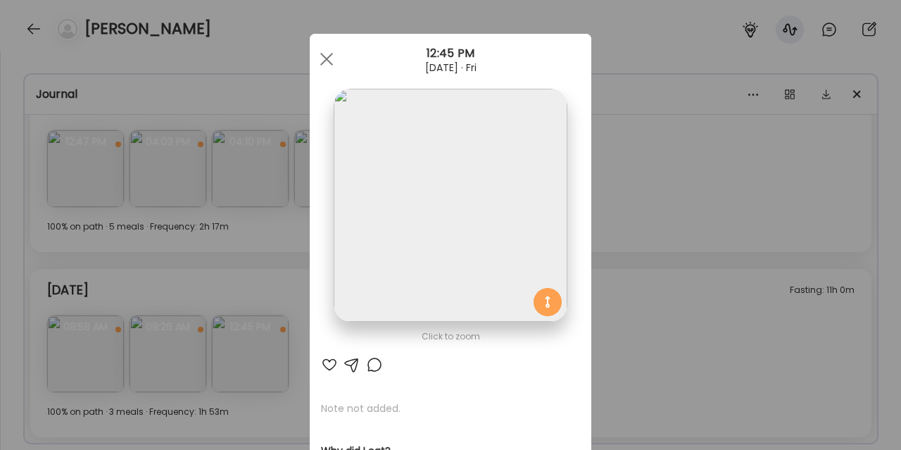
click at [660, 298] on div "Ate Coach Dashboard Wahoo! It’s official Take a moment to set up your Coach Pro…" at bounding box center [450, 225] width 901 height 450
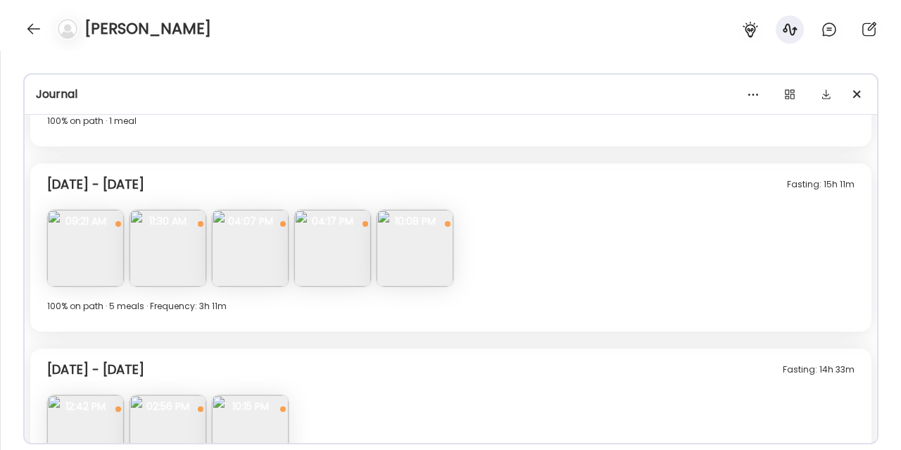
scroll to position [817, 0]
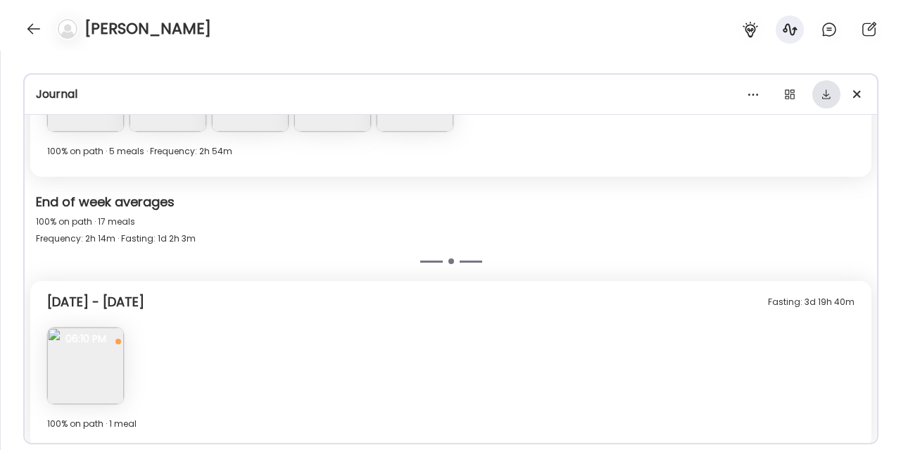
click at [835, 96] on div at bounding box center [827, 94] width 28 height 28
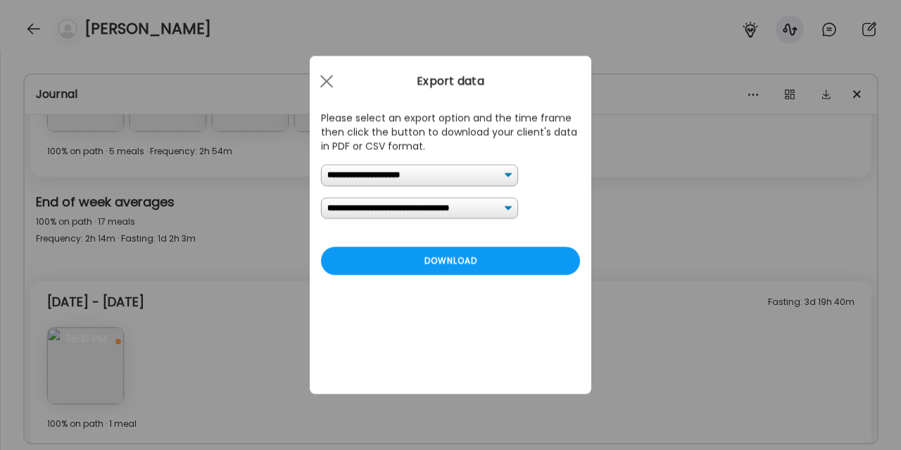
click at [458, 211] on select "**********" at bounding box center [419, 208] width 197 height 22
click at [469, 208] on select "**********" at bounding box center [419, 208] width 197 height 22
click at [465, 274] on div "Download" at bounding box center [450, 261] width 259 height 28
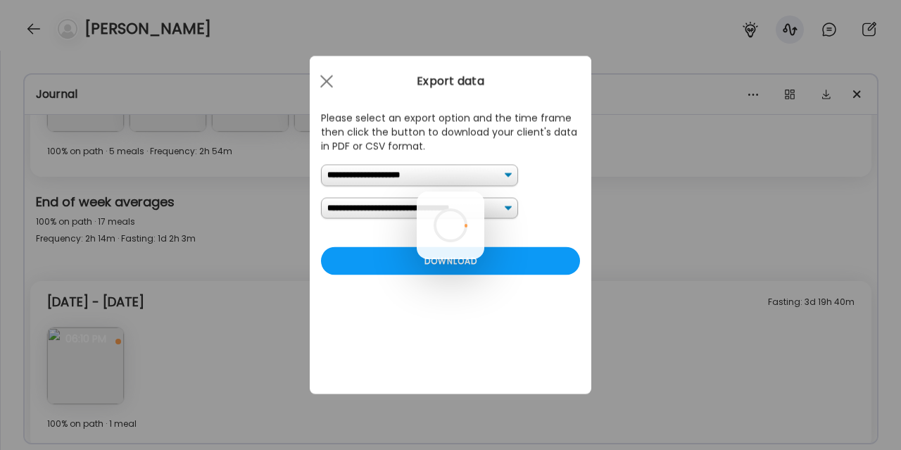
click at [484, 192] on div at bounding box center [451, 226] width 68 height 68
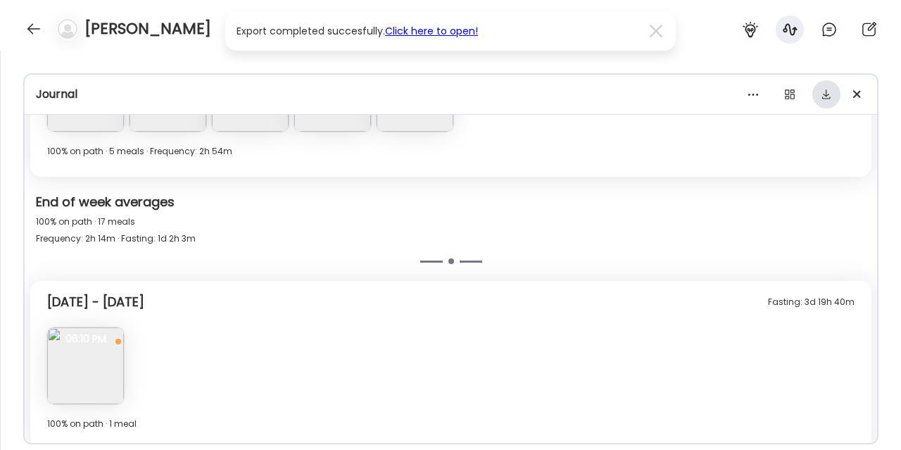
click at [827, 96] on div at bounding box center [827, 94] width 28 height 28
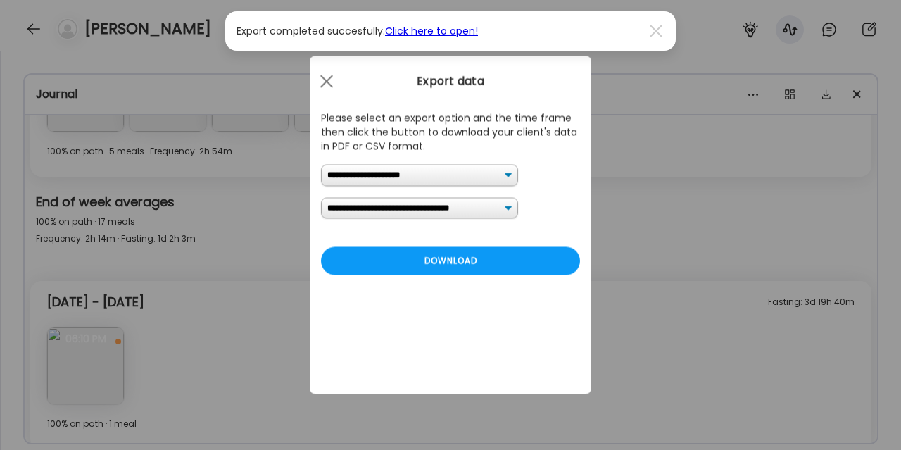
click at [485, 177] on select "**********" at bounding box center [419, 176] width 197 height 22
click at [325, 85] on div at bounding box center [327, 82] width 28 height 28
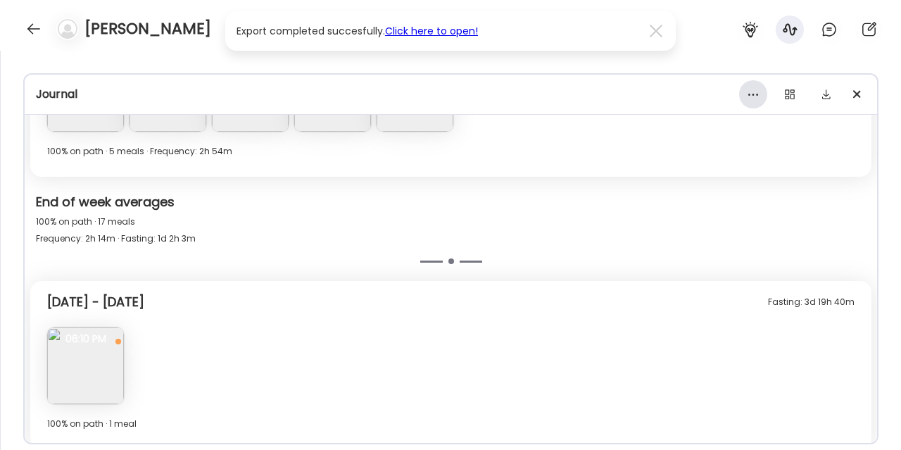
click at [749, 94] on div at bounding box center [753, 94] width 28 height 28
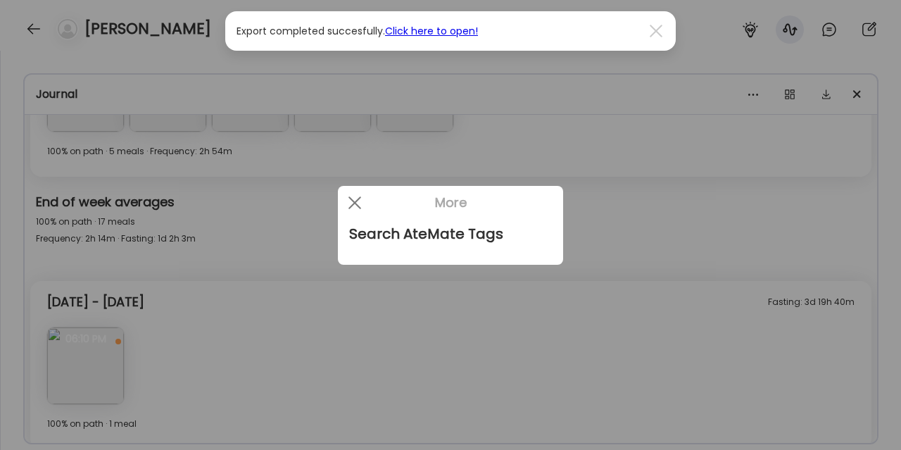
click at [753, 93] on div at bounding box center [450, 225] width 901 height 450
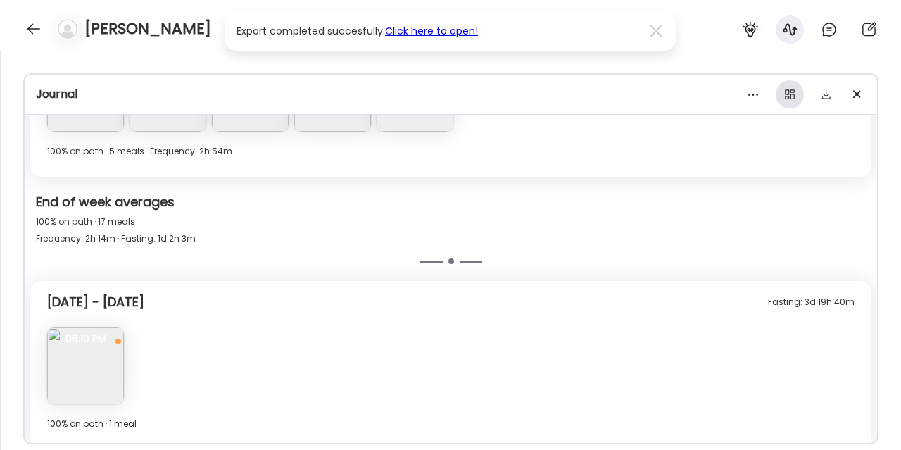
click at [793, 94] on div at bounding box center [790, 94] width 28 height 28
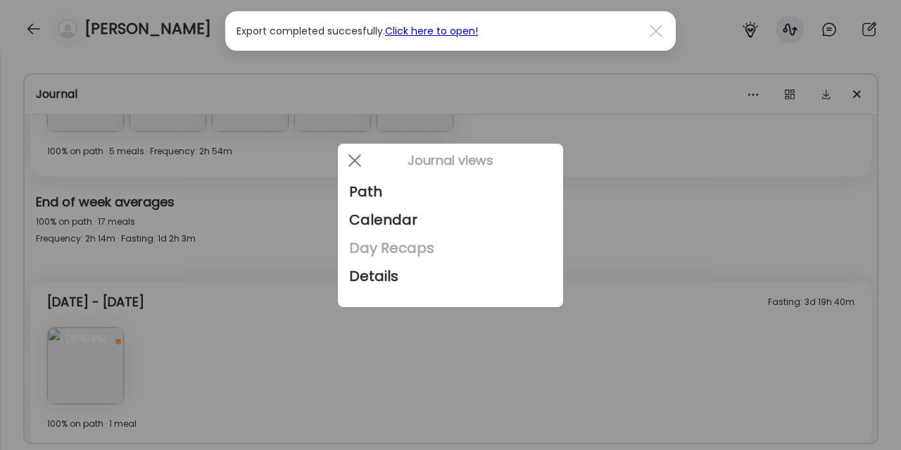
click at [377, 253] on div "Day Recaps" at bounding box center [450, 248] width 203 height 28
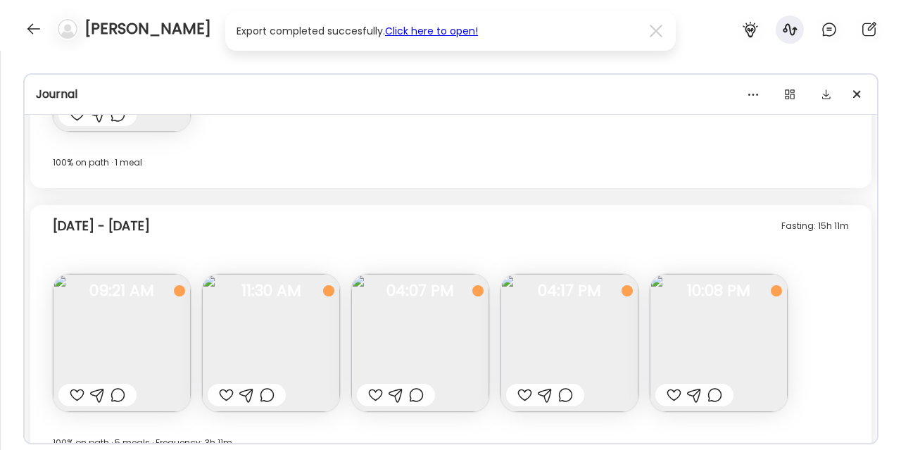
scroll to position [1804, 0]
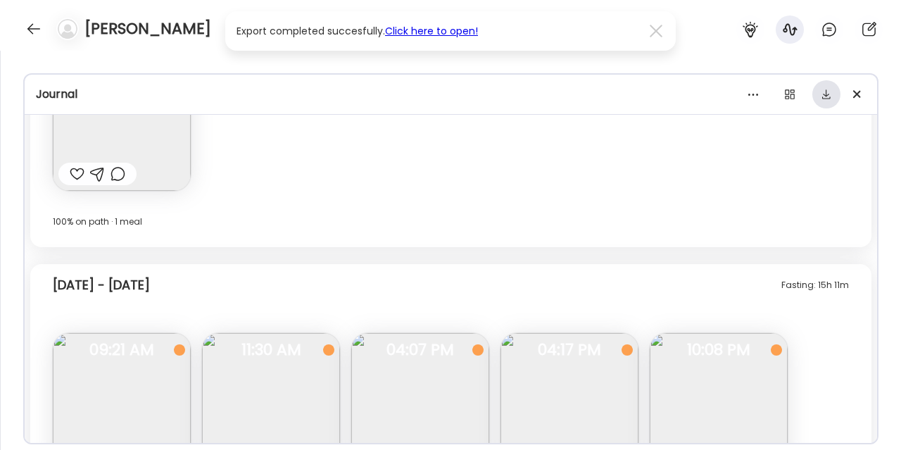
click at [832, 99] on div at bounding box center [827, 94] width 28 height 28
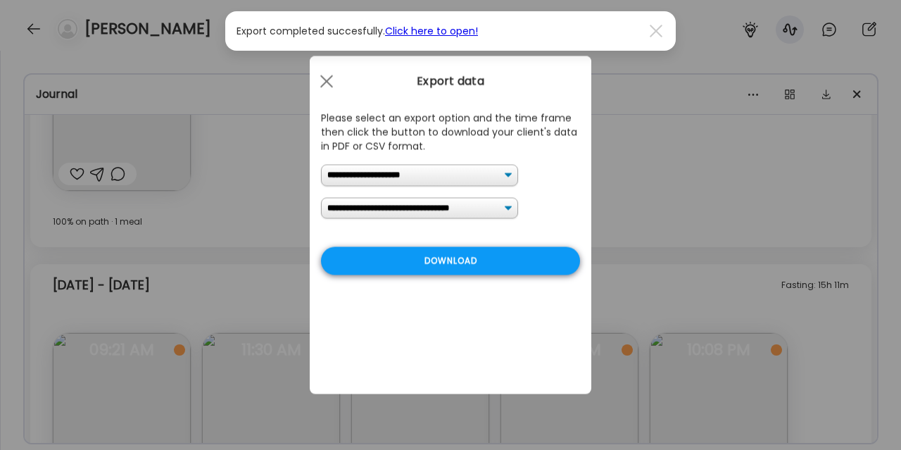
click at [472, 260] on div "Download" at bounding box center [450, 261] width 259 height 28
